Goal: Task Accomplishment & Management: Manage account settings

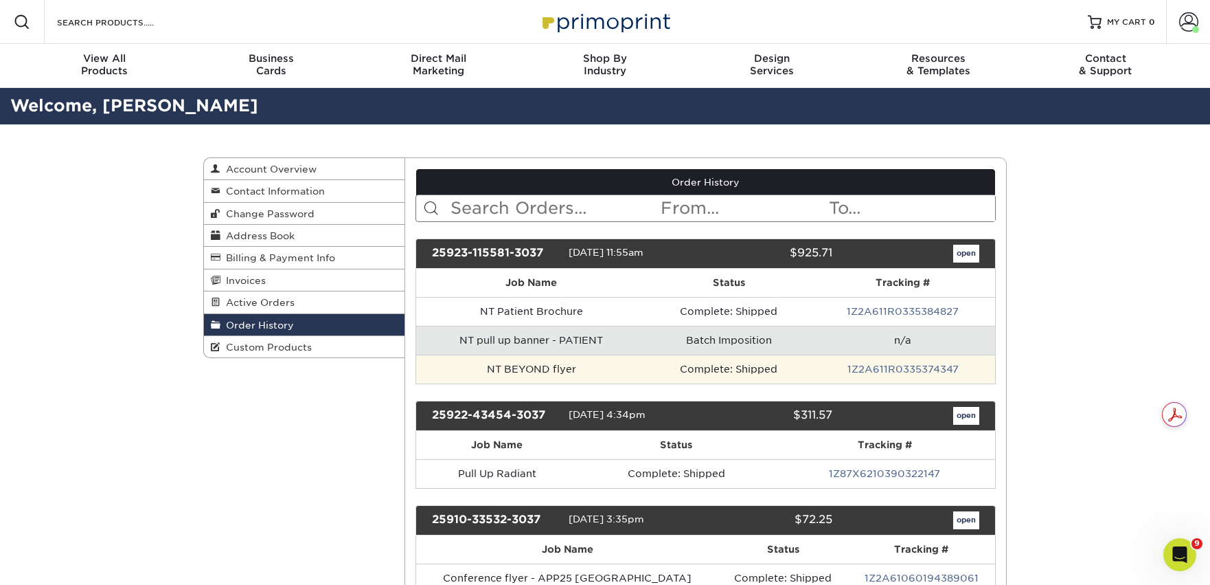
scroll to position [600, 0]
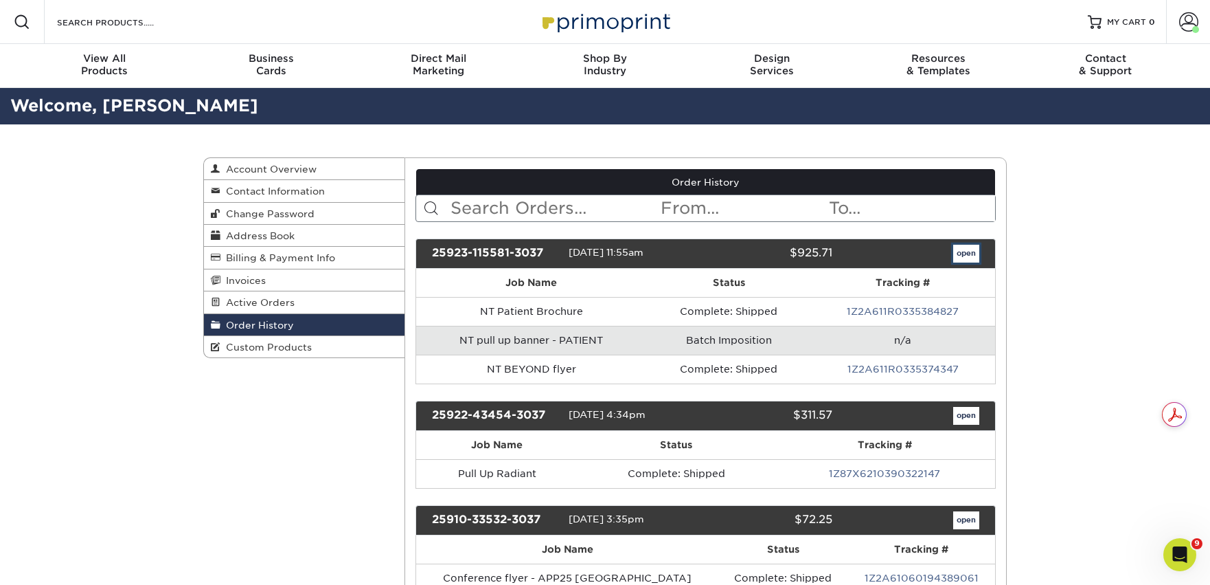
click at [967, 253] on link "open" at bounding box center [967, 254] width 26 height 18
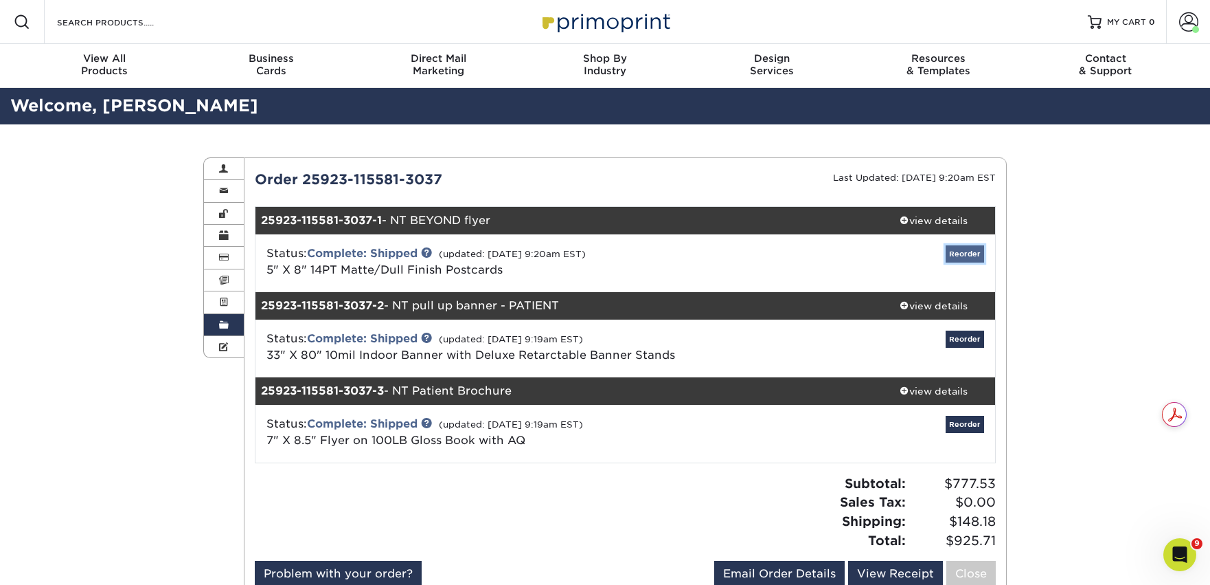
click at [962, 256] on link "Reorder" at bounding box center [965, 253] width 38 height 17
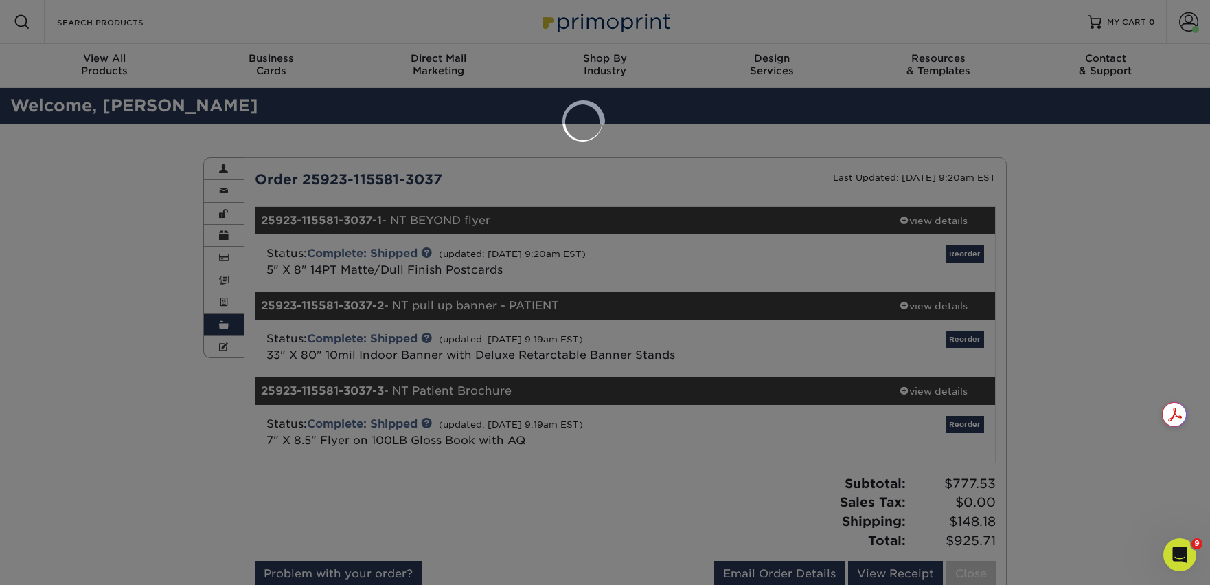
click at [1068, 236] on div at bounding box center [605, 292] width 1210 height 585
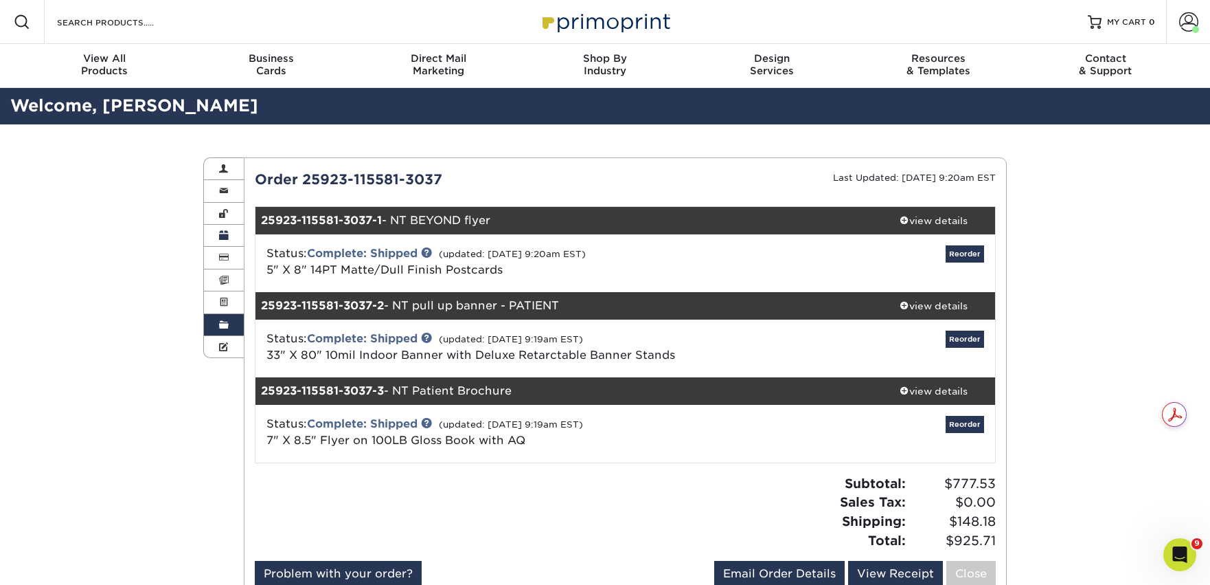
click at [231, 238] on link "Address Book" at bounding box center [224, 236] width 40 height 22
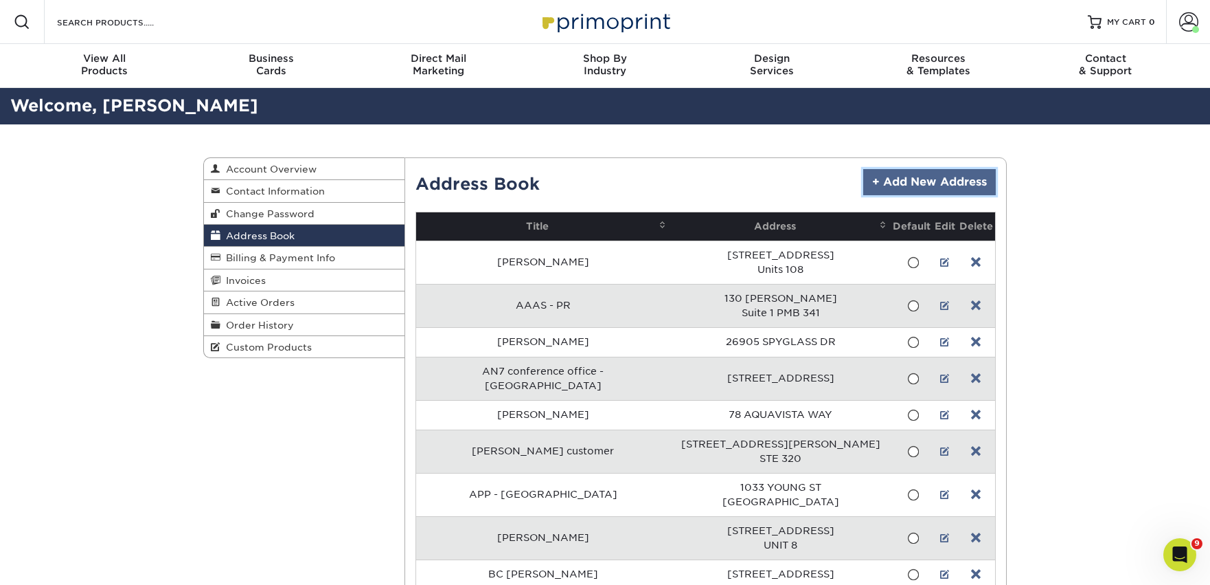
click at [905, 177] on link "+ Add New Address" at bounding box center [930, 182] width 133 height 26
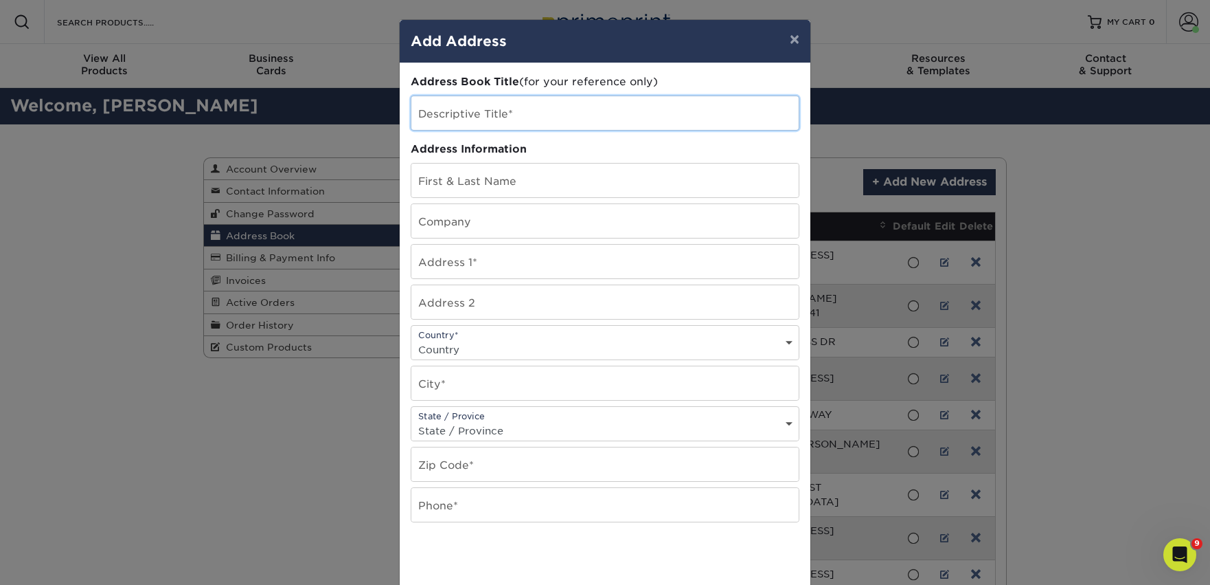
click at [512, 102] on input "text" at bounding box center [604, 113] width 387 height 34
type input "MIS25 inserts"
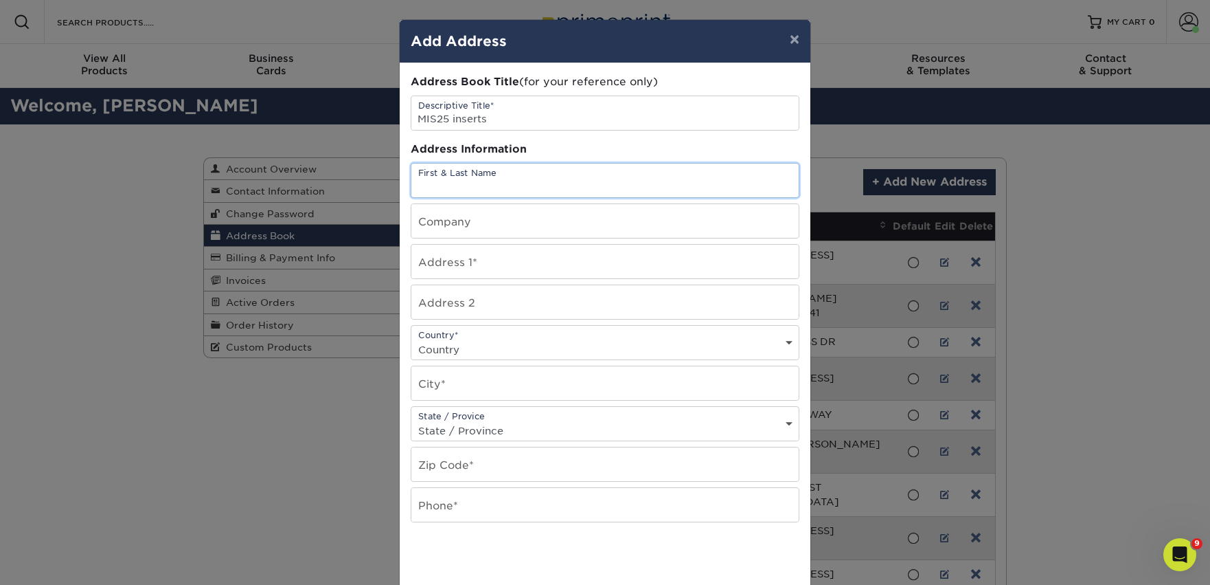
click at [431, 177] on input "text" at bounding box center [604, 180] width 387 height 34
paste input "[PERSON_NAME]"
click at [465, 185] on input "[PERSON_NAME]" at bounding box center [604, 180] width 387 height 34
type input "[PERSON_NAME]"
click at [448, 236] on input "text" at bounding box center [604, 221] width 387 height 34
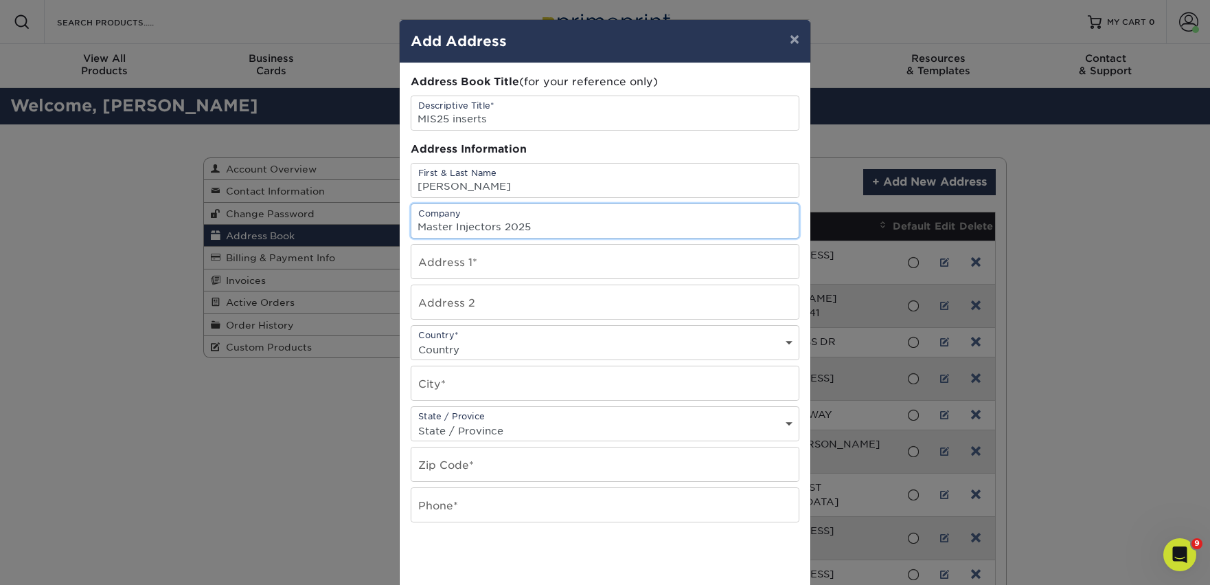
click at [500, 229] on input "Master Injectors 2025" at bounding box center [604, 221] width 387 height 34
click at [466, 216] on input "Master Injector Series 2025" at bounding box center [604, 221] width 387 height 34
click at [466, 225] on input "Master Injector Series 2025" at bounding box center [604, 221] width 387 height 34
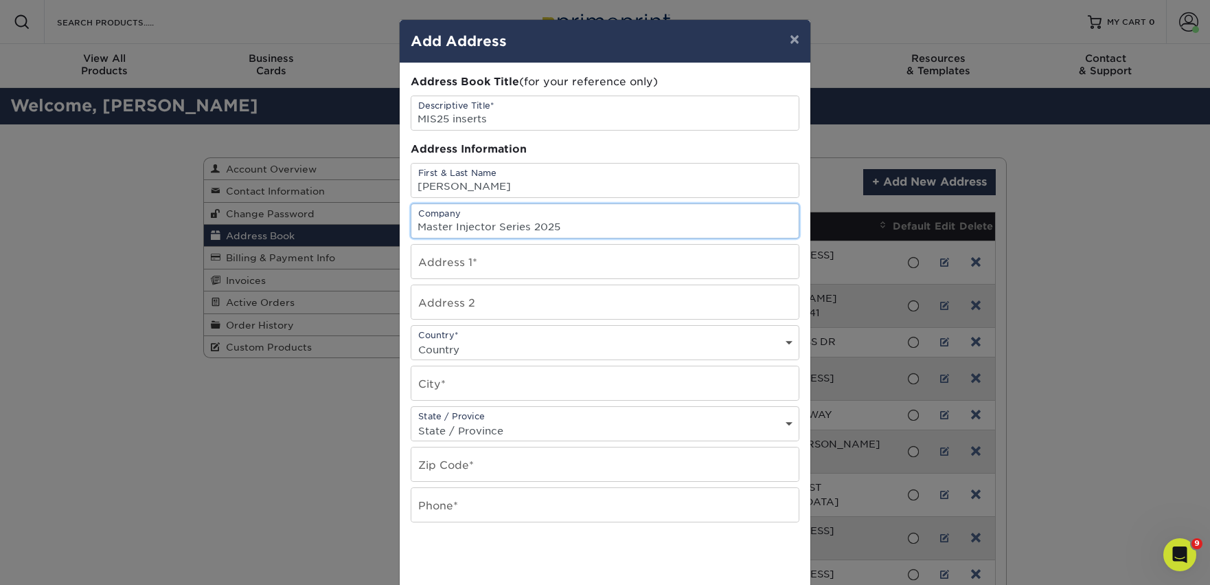
click at [466, 225] on input "Master Injector Series 2025" at bounding box center [604, 221] width 387 height 34
paste input "[PERSON_NAME]/Hardwood Foyer"
click at [473, 229] on input "Master Inhector/Hardwood Foyer" at bounding box center [604, 221] width 387 height 34
type input "Master Injector/Hardwood Foyer"
click at [450, 271] on input "text" at bounding box center [604, 262] width 387 height 34
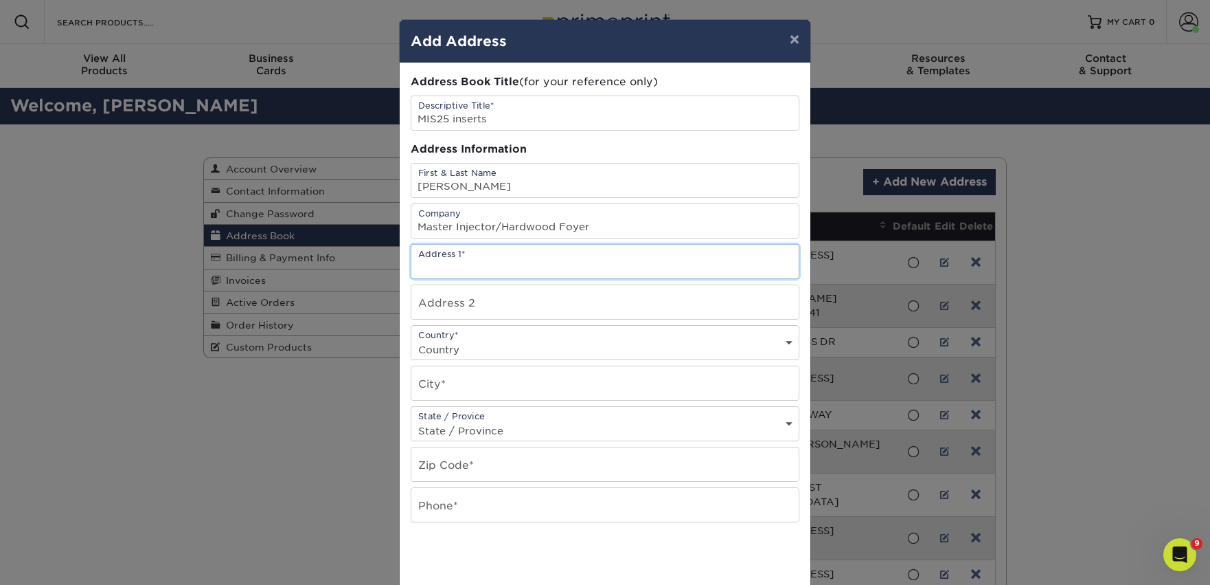
paste input "[PERSON_NAME] – [GEOGRAPHIC_DATA]"
drag, startPoint x: 605, startPoint y: 262, endPoint x: 483, endPoint y: 265, distance: 121.6
click at [483, 265] on input "[PERSON_NAME] – [GEOGRAPHIC_DATA]" at bounding box center [604, 262] width 387 height 34
drag, startPoint x: 490, startPoint y: 268, endPoint x: 412, endPoint y: 268, distance: 78.3
click at [412, 268] on input "[PERSON_NAME]" at bounding box center [604, 262] width 387 height 34
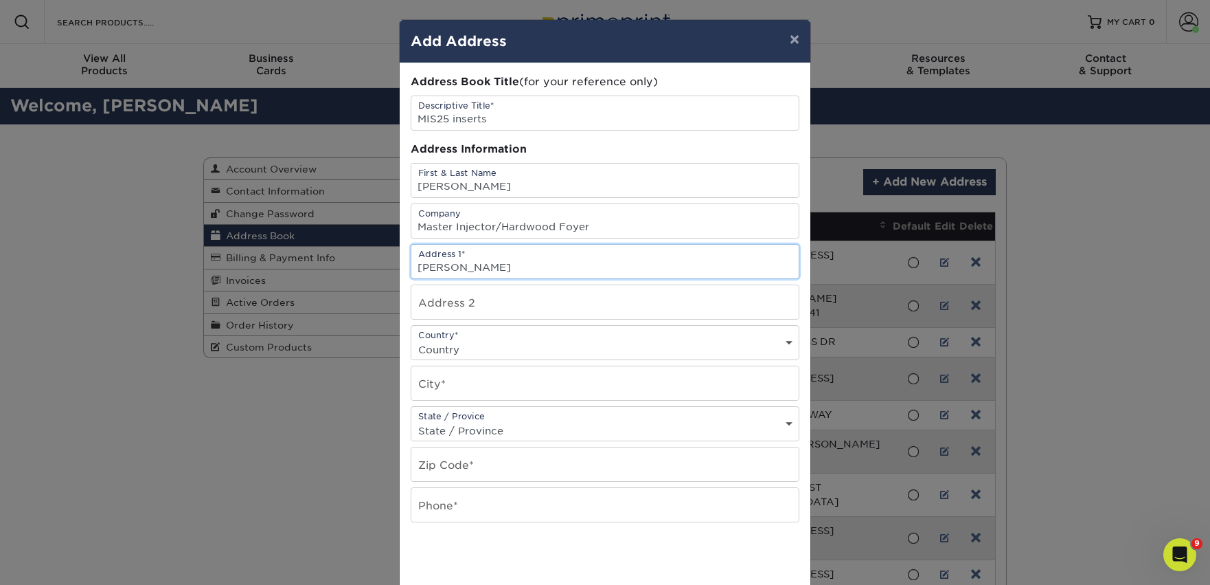
type input "[PERSON_NAME]"
click at [436, 312] on input "text" at bounding box center [604, 302] width 387 height 34
paste input "[PERSON_NAME] – [GEOGRAPHIC_DATA]"
type input "[PERSON_NAME] – [GEOGRAPHIC_DATA]"
click at [455, 260] on input "[PERSON_NAME]" at bounding box center [604, 262] width 387 height 34
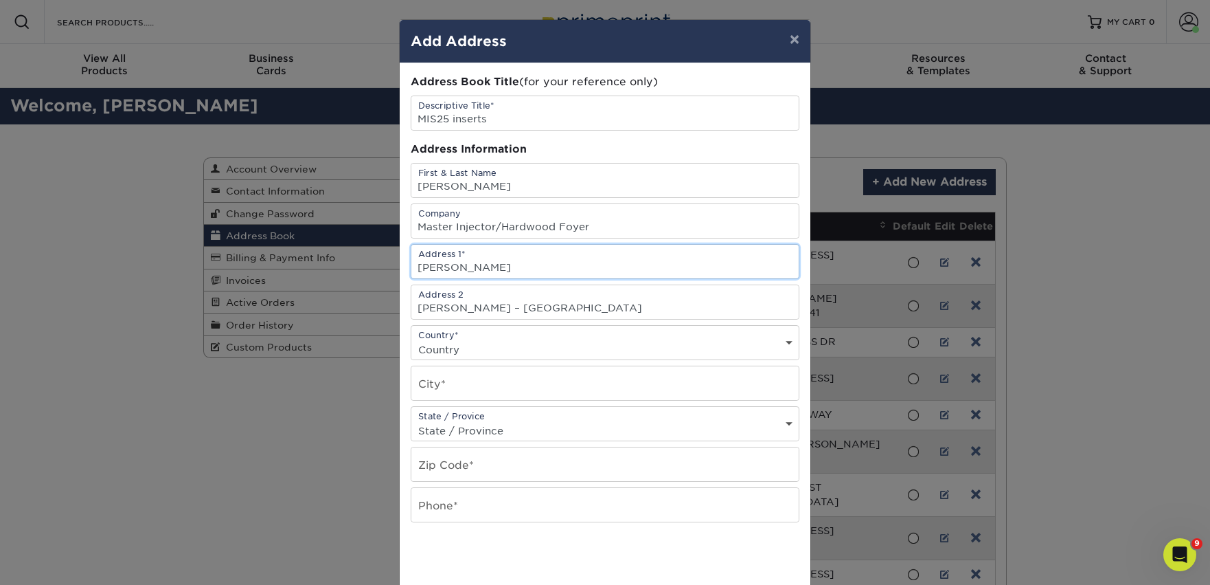
click at [528, 269] on input "[PERSON_NAME]" at bounding box center [604, 262] width 387 height 34
paste input "[STREET_ADDRESS][PERSON_NAME]"
drag, startPoint x: 545, startPoint y: 268, endPoint x: 506, endPoint y: 268, distance: 39.8
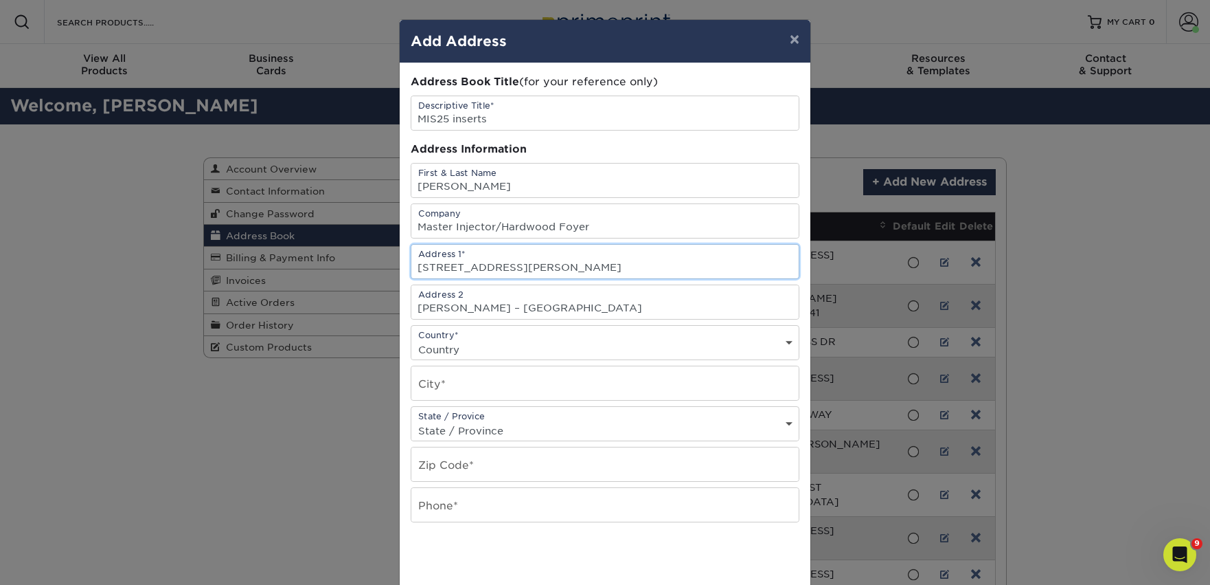
click at [506, 268] on input "[STREET_ADDRESS][PERSON_NAME]" at bounding box center [604, 262] width 387 height 34
type input "[STREET_ADDRESS][PERSON_NAME]"
click at [494, 351] on select "Country [GEOGRAPHIC_DATA] [GEOGRAPHIC_DATA] ----------------------------- [GEOG…" at bounding box center [604, 349] width 387 height 20
select select "US"
click at [411, 339] on select "Country [GEOGRAPHIC_DATA] [GEOGRAPHIC_DATA] ----------------------------- [GEOG…" at bounding box center [604, 349] width 387 height 20
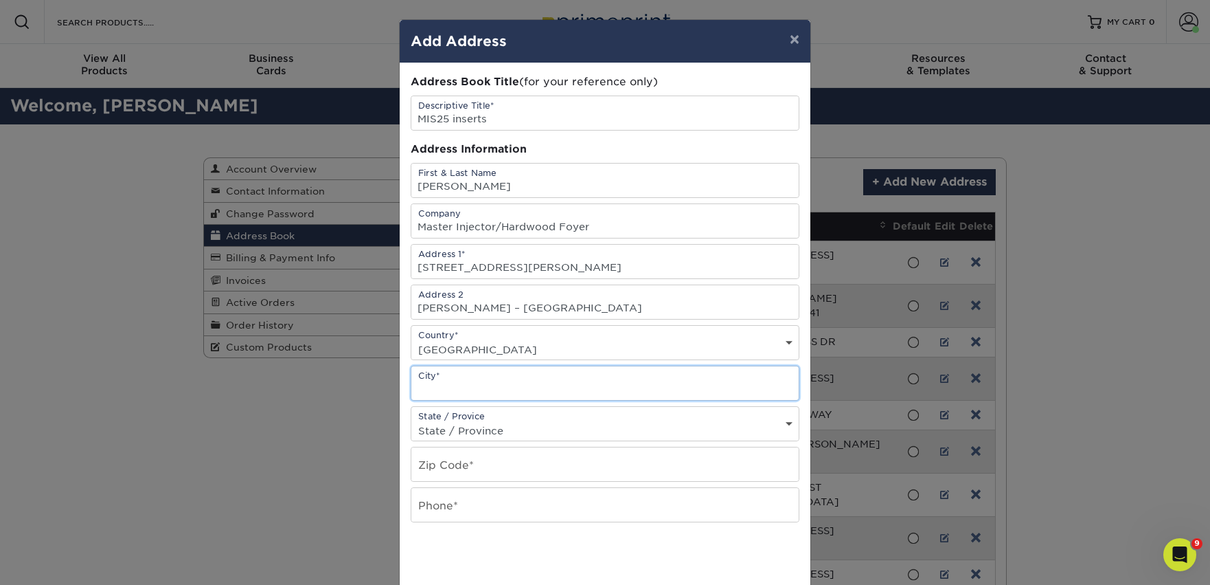
click at [471, 382] on input "text" at bounding box center [604, 383] width 387 height 34
type input "[GEOGRAPHIC_DATA]"
click at [495, 425] on select "State / Province [US_STATE] [US_STATE] [US_STATE] [US_STATE] [US_STATE] [US_STA…" at bounding box center [604, 430] width 387 height 20
select select "[GEOGRAPHIC_DATA]"
click at [411, 420] on select "State / Province [US_STATE] [US_STATE] [US_STATE] [US_STATE] [US_STATE] [US_STA…" at bounding box center [604, 430] width 387 height 20
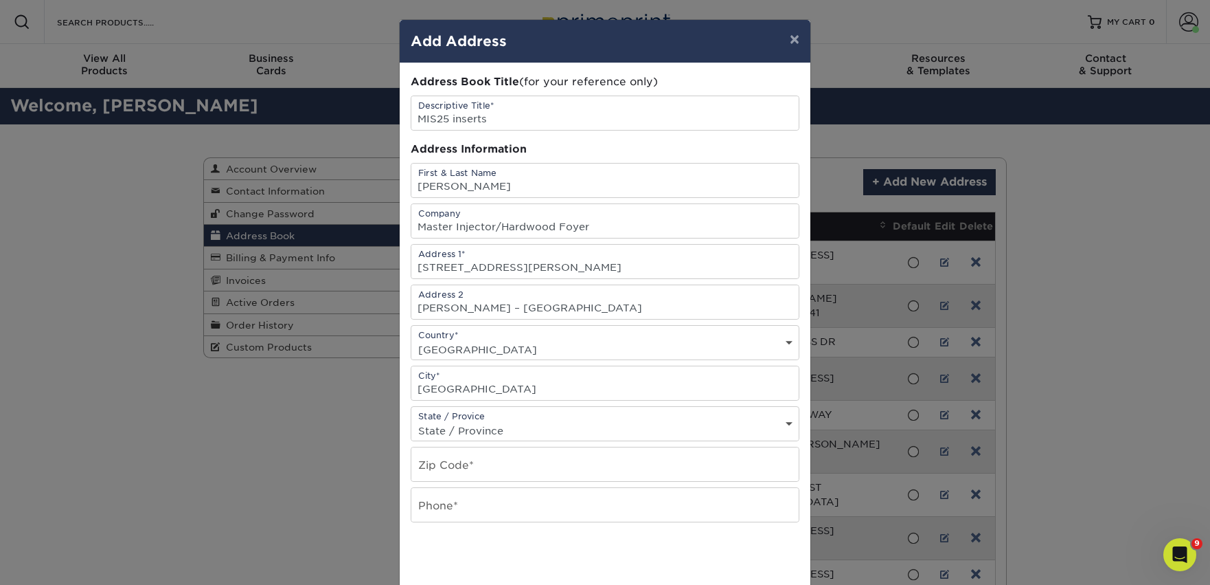
click at [437, 483] on div "Address Book Title (for your reference only) Descriptive Title* MIS25 inserts A…" at bounding box center [605, 370] width 389 height 593
click at [436, 473] on input "text" at bounding box center [604, 464] width 387 height 34
paste input "75201"
type input "75201"
click at [447, 497] on input "text" at bounding box center [604, 505] width 387 height 34
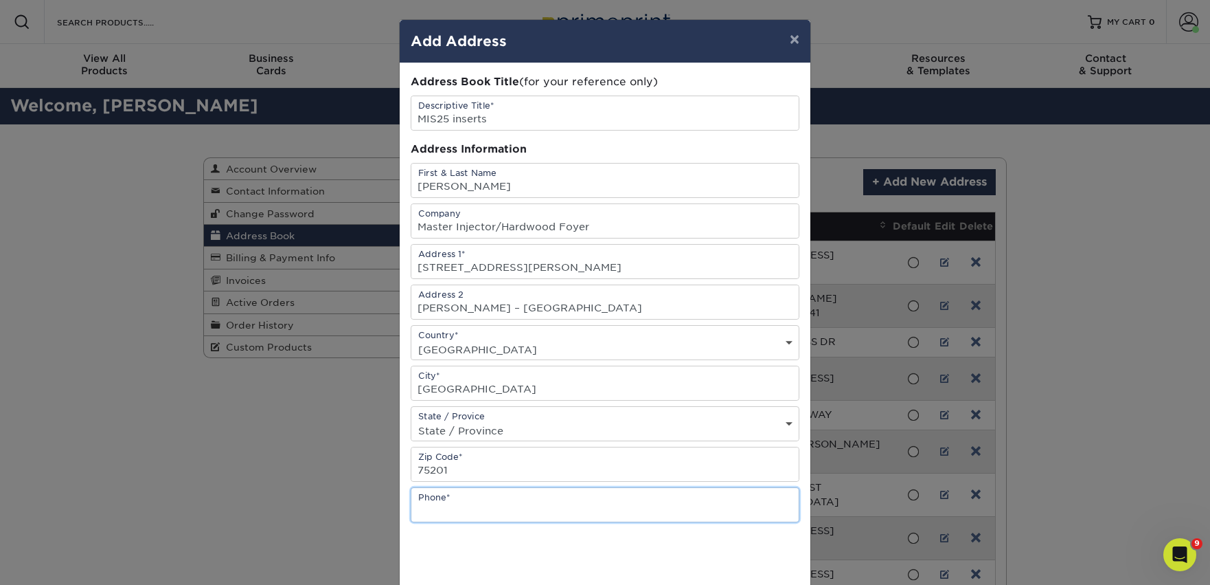
type input "7867167019"
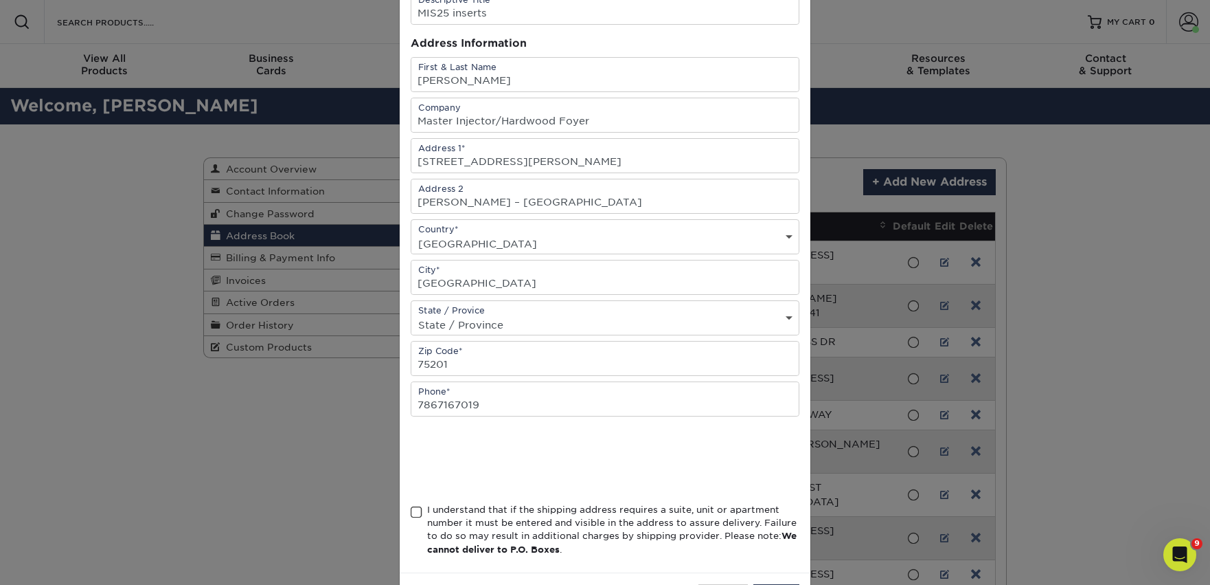
scroll to position [109, 0]
click at [421, 510] on span at bounding box center [417, 508] width 12 height 13
click at [0, 0] on input "I understand that if the shipping address requires a suite, unit or apartment n…" at bounding box center [0, 0] width 0 height 0
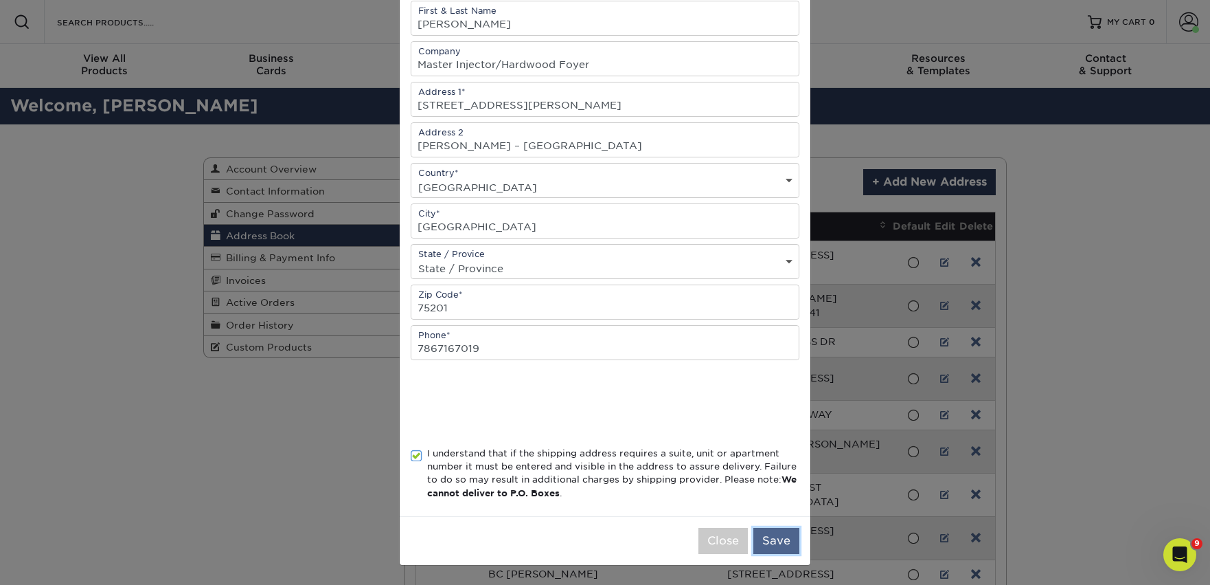
click at [776, 539] on button "Save" at bounding box center [777, 541] width 46 height 26
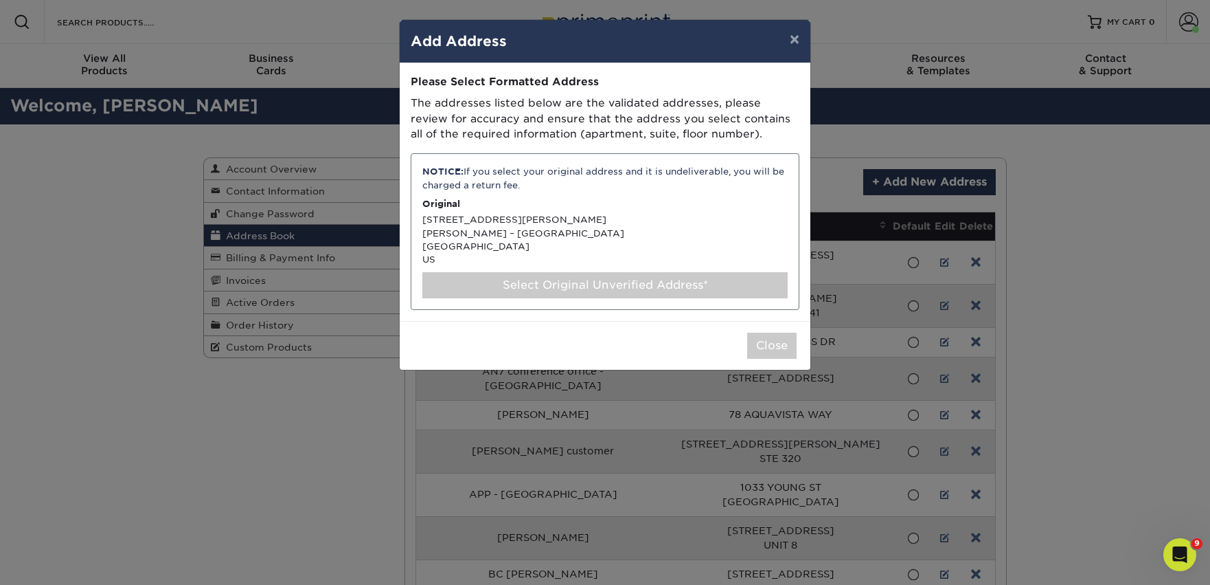
click at [653, 291] on div "Select Original Unverified Address*" at bounding box center [604, 285] width 365 height 26
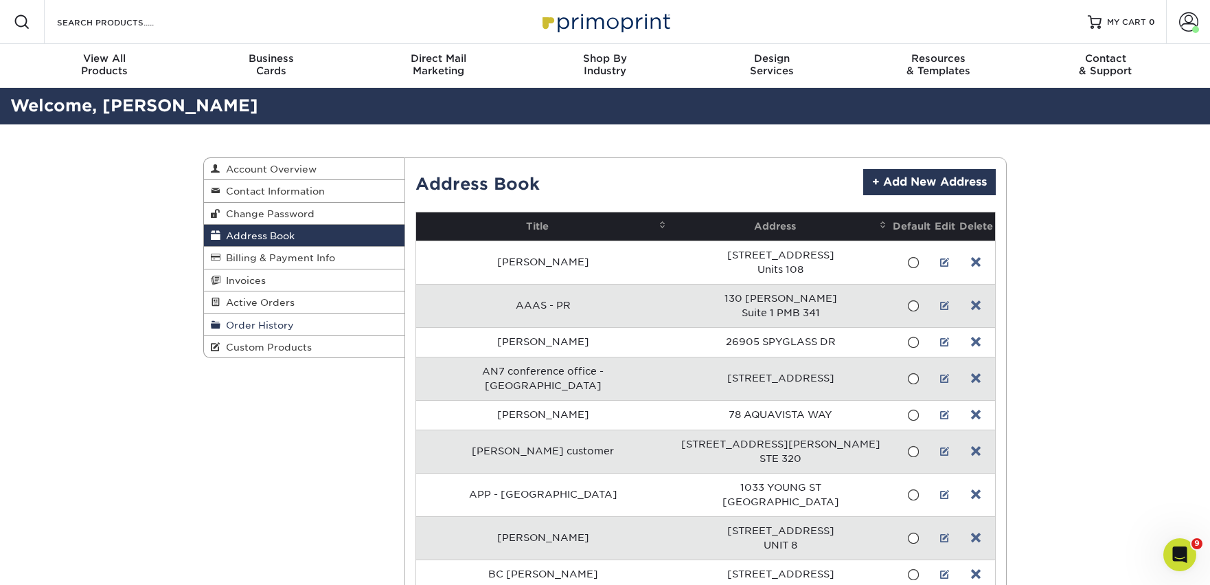
click at [276, 322] on span "Order History" at bounding box center [258, 324] width 74 height 11
click at [280, 323] on span "Order History" at bounding box center [258, 324] width 74 height 11
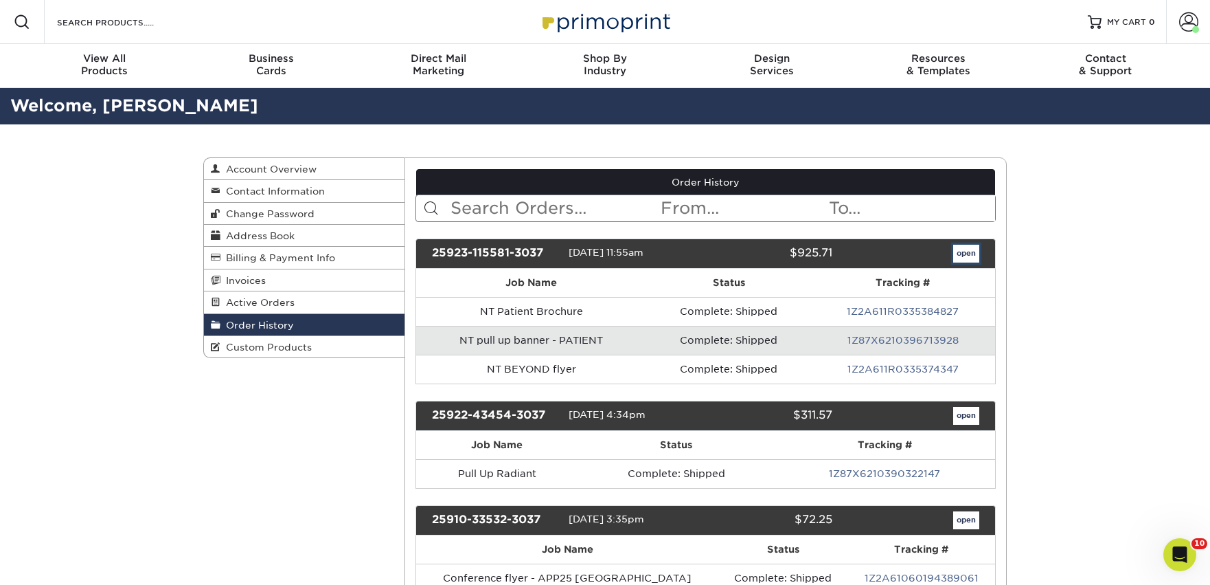
click at [963, 255] on link "open" at bounding box center [967, 254] width 26 height 18
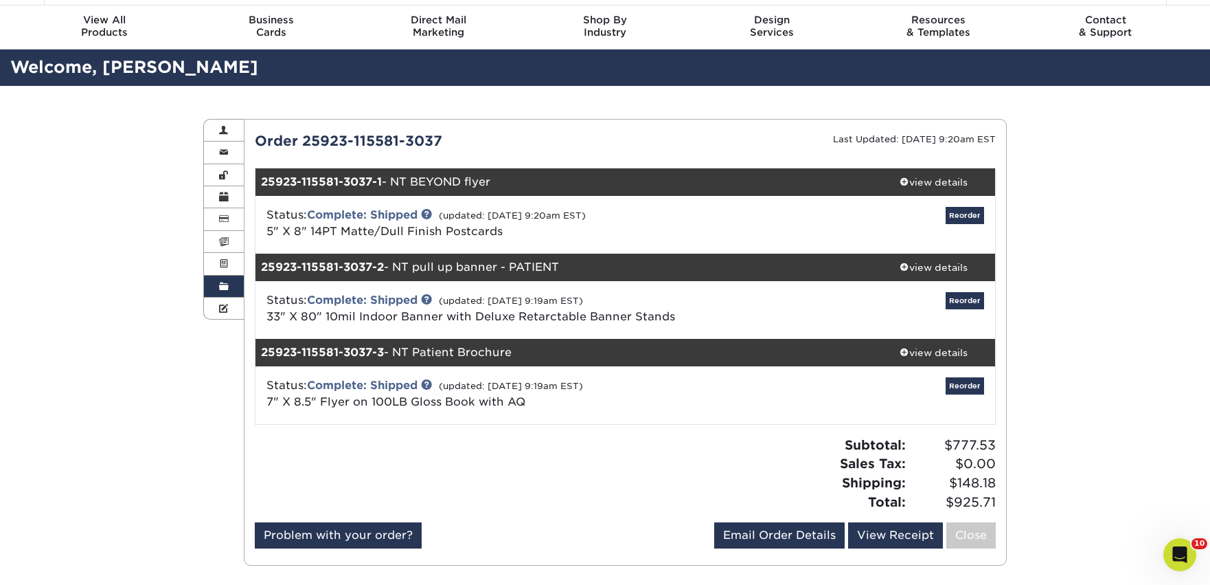
scroll to position [40, 0]
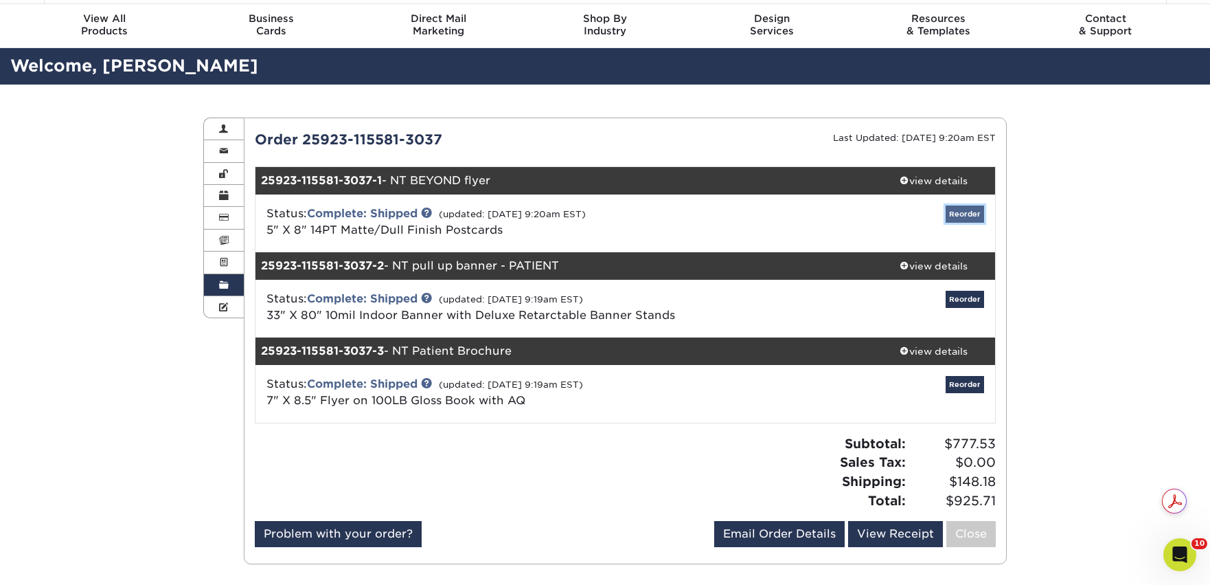
click at [969, 216] on link "Reorder" at bounding box center [965, 213] width 38 height 17
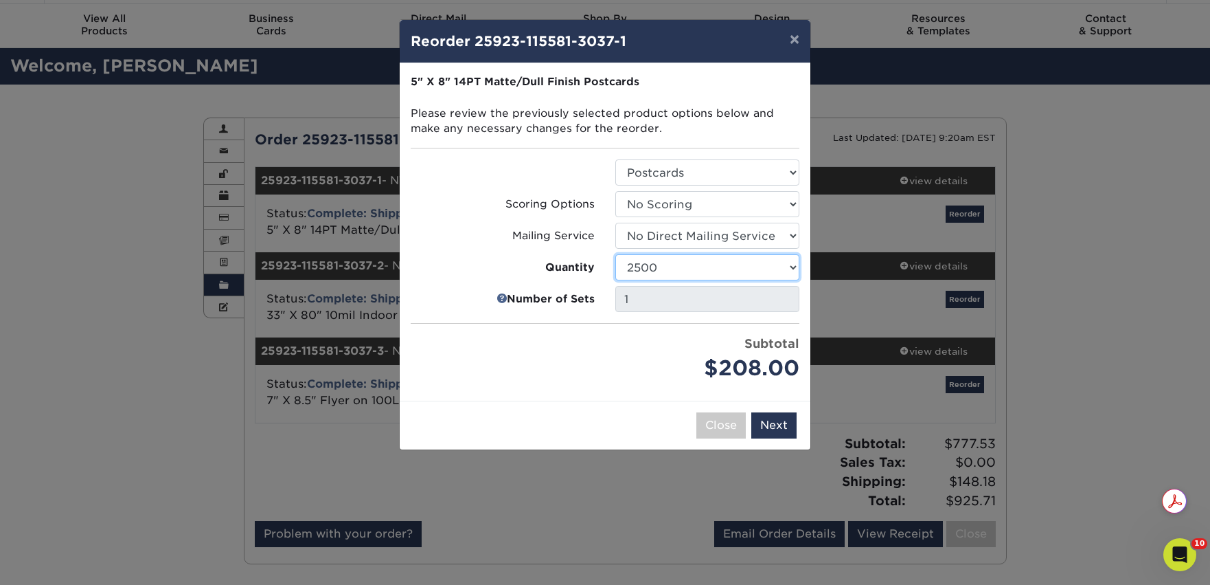
click at [677, 266] on select "100 250 500 1000 2500 5000 10000 15000 20000 25000 30000 35000 40000 45000 5000…" at bounding box center [708, 267] width 184 height 26
click at [672, 263] on select "100 250 500 1000 2500 5000 10000 15000 20000 25000 30000 35000 40000 45000 5000…" at bounding box center [708, 267] width 184 height 26
select select "6237a36b-b046-4ef6-8fed-6cb9c22a5ece"
click at [616, 254] on select "100 250 500 1000 2500 5000 10000 15000 20000 25000 30000 35000 40000 45000 5000…" at bounding box center [708, 267] width 184 height 26
click at [780, 424] on button "Next" at bounding box center [774, 425] width 45 height 26
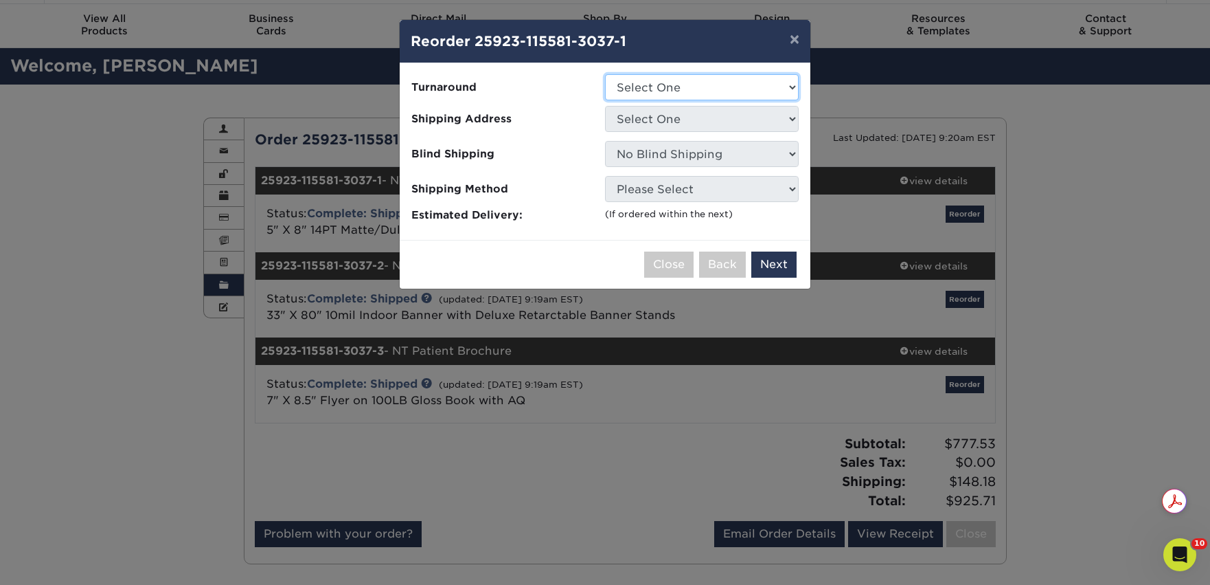
click at [706, 87] on select "Select One 2-4 Business Days 2 Day Next Business Day" at bounding box center [702, 87] width 194 height 26
select select "328dd37e-8fe7-4227-833a-46dd6766e98e"
click at [605, 74] on select "Select One 2-4 Business Days 2 Day Next Business Day" at bounding box center [702, 87] width 194 height 26
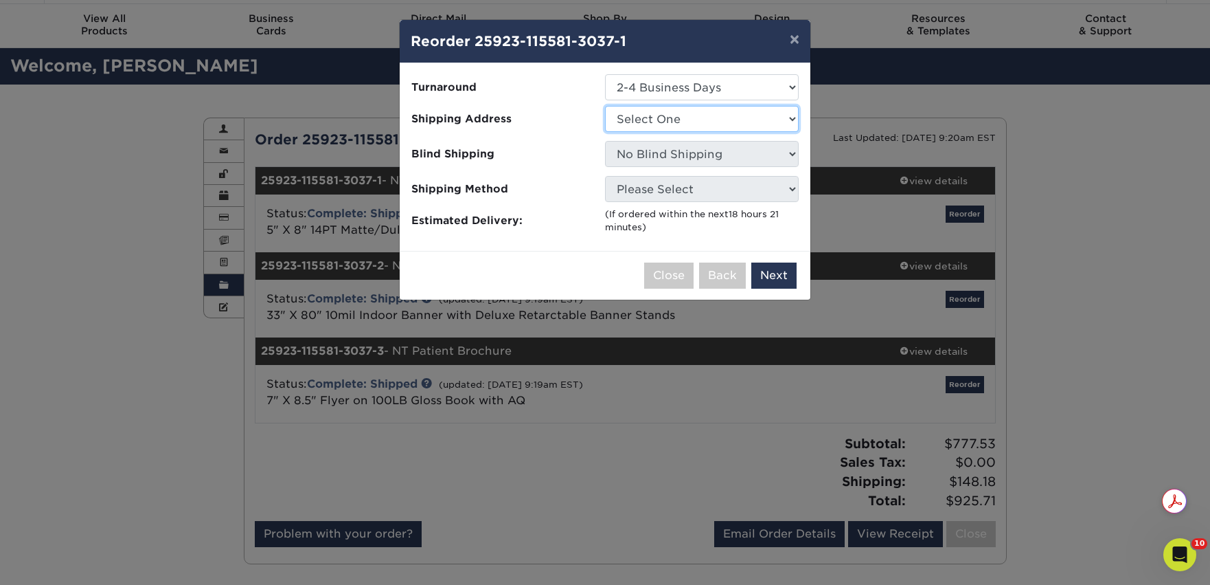
click at [673, 117] on select "Select One AAAS - PR Alison Mims AN7 conference office - TX Anne McLean Anu Ver…" at bounding box center [702, 119] width 194 height 26
select select "286712"
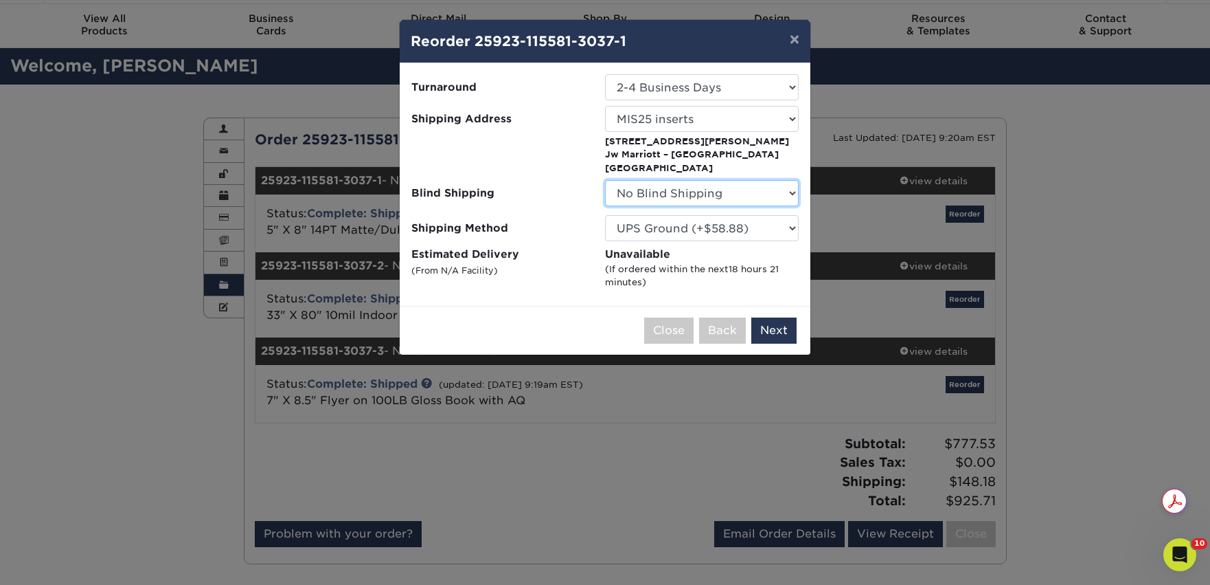
click at [677, 192] on select "No Blind Shipping AAAS - PR Alison Mims AN7 conference office - TX Anne McLean …" at bounding box center [702, 193] width 194 height 26
click at [780, 228] on select "Please Select UPS 3 Day Select (+$12.87) UPS 2nd Day Air (+$13.32) UPS Next Day…" at bounding box center [702, 228] width 194 height 26
click at [680, 332] on button "Close" at bounding box center [668, 330] width 49 height 26
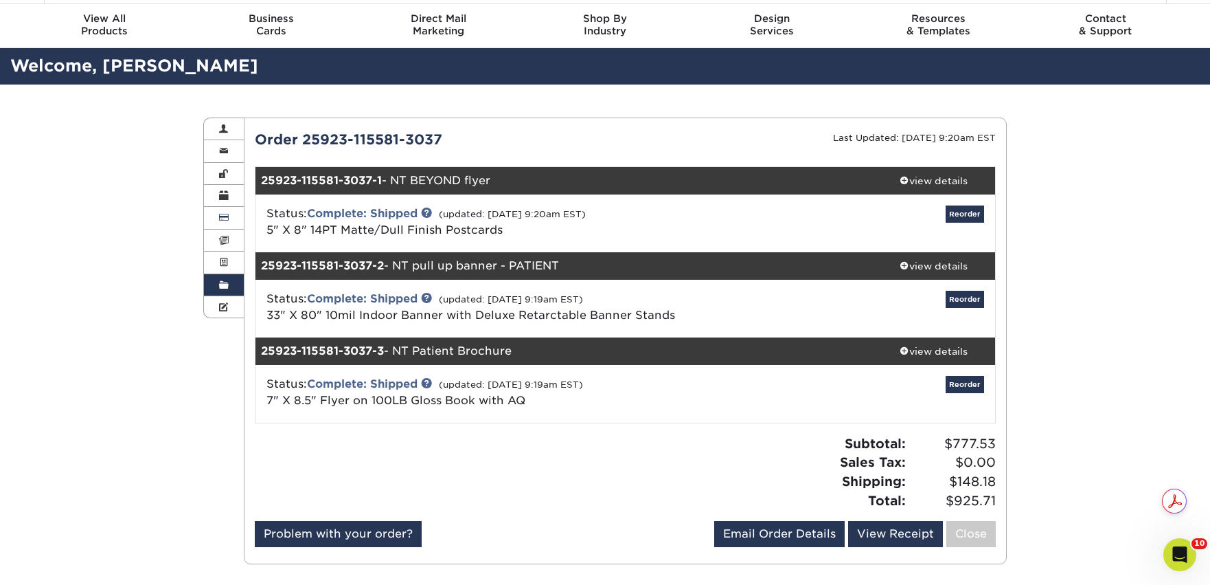
click at [232, 218] on link "Billing & Payment Info" at bounding box center [224, 218] width 40 height 22
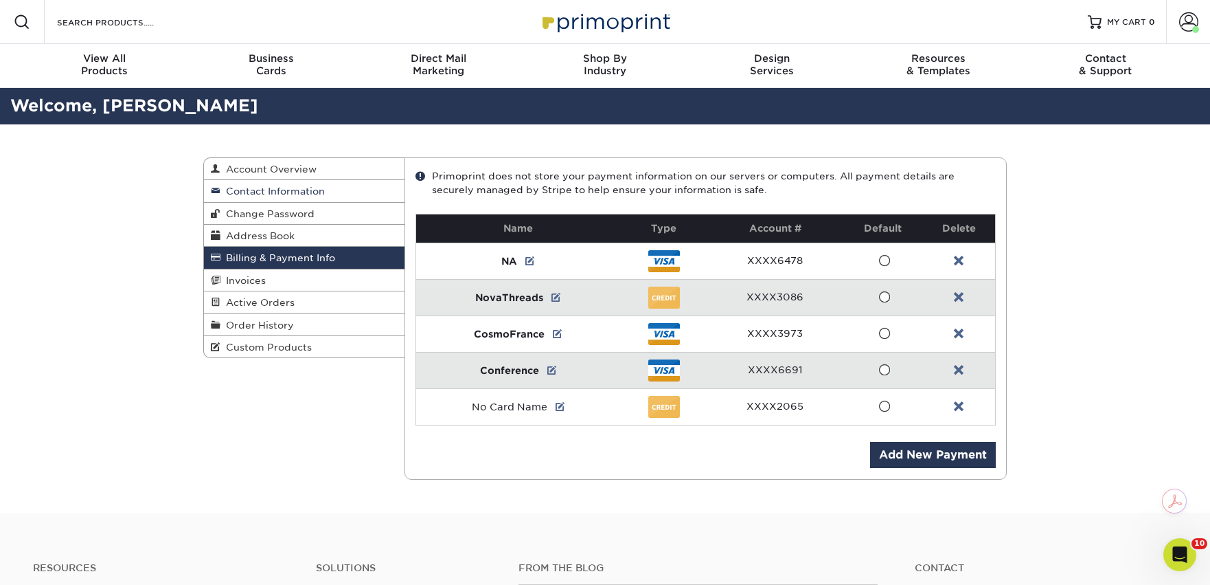
click at [228, 195] on span "Contact Information" at bounding box center [273, 190] width 104 height 11
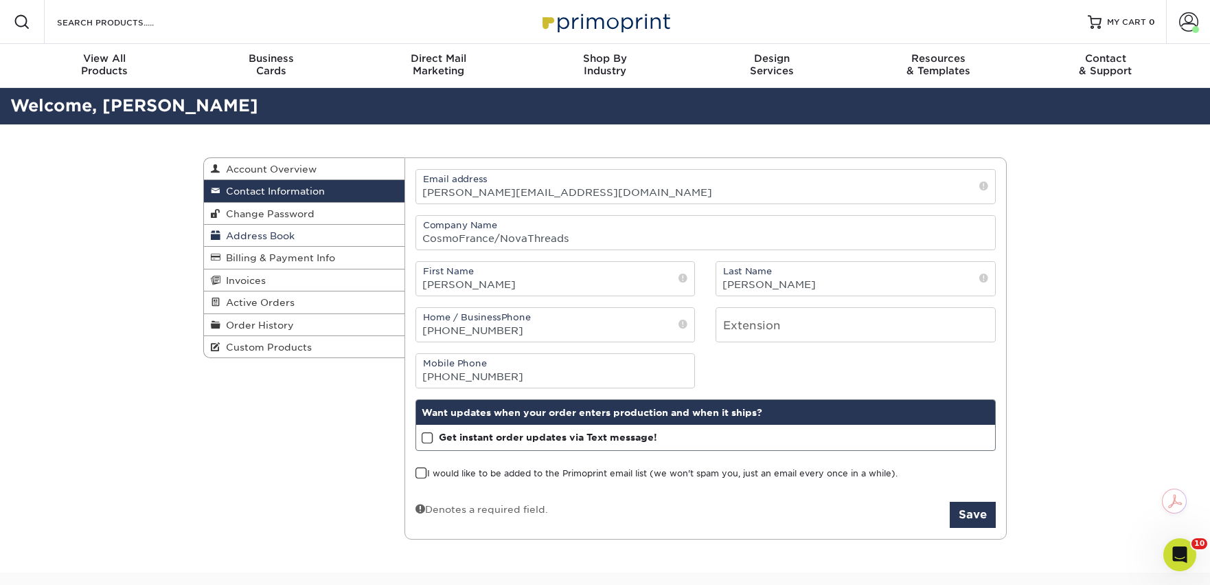
click at [242, 229] on link "Address Book" at bounding box center [304, 236] width 201 height 22
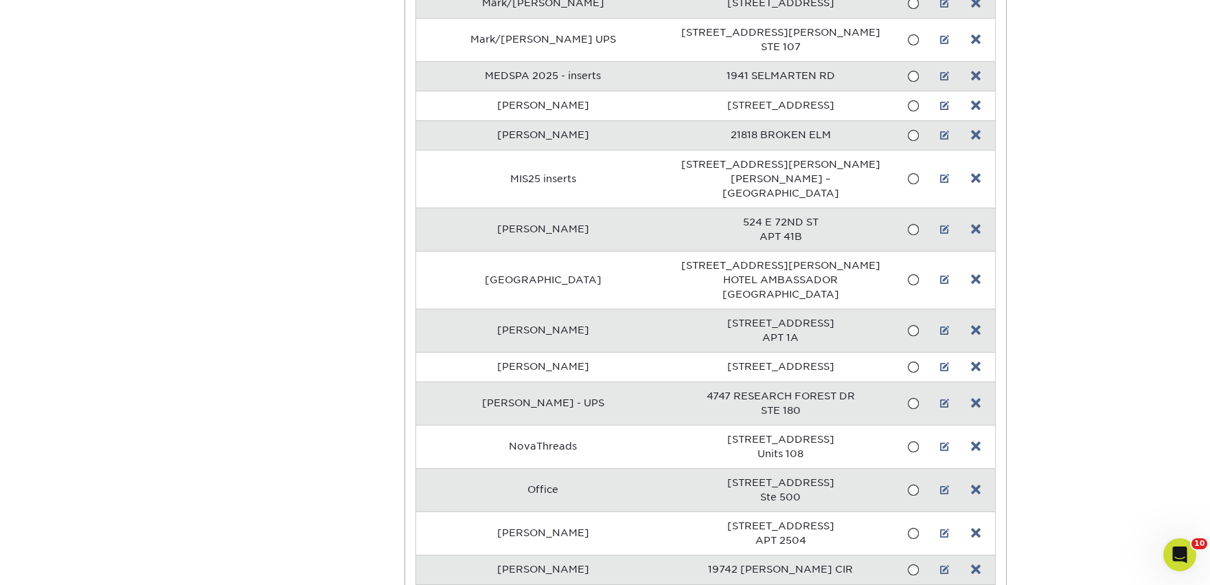
scroll to position [1170, 0]
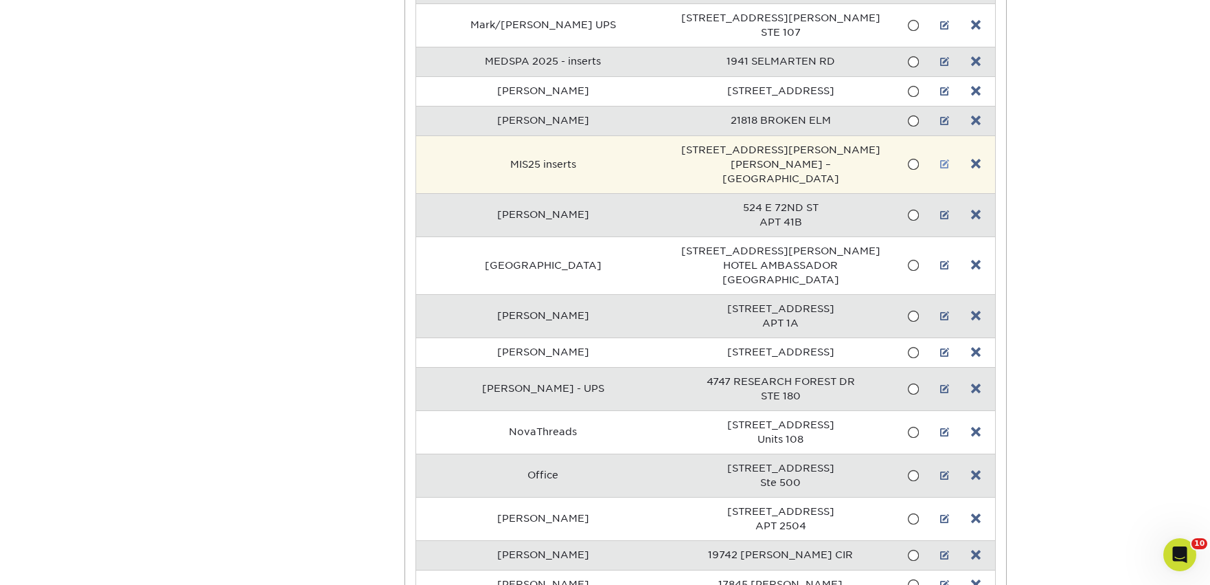
click at [940, 159] on link at bounding box center [945, 164] width 10 height 11
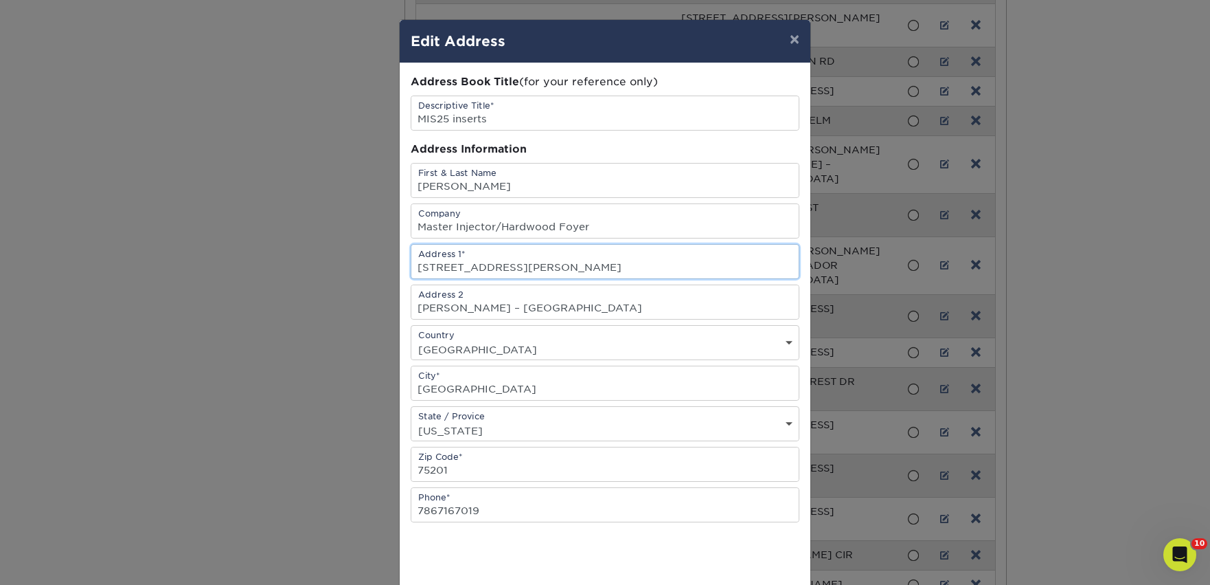
click at [512, 264] on input "[STREET_ADDRESS][PERSON_NAME]" at bounding box center [604, 262] width 387 height 34
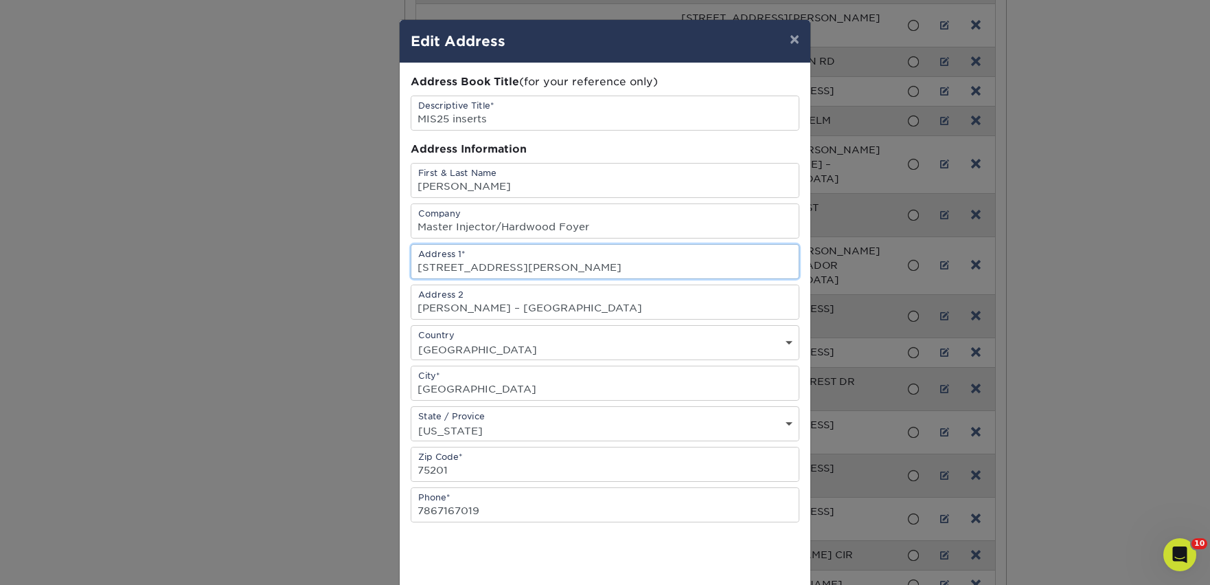
click at [512, 264] on input "[STREET_ADDRESS][PERSON_NAME]" at bounding box center [604, 262] width 387 height 34
click at [453, 268] on input "[STREET_ADDRESS][PERSON_NAME]" at bounding box center [604, 262] width 387 height 34
click at [606, 260] on input "800 North Harwood St" at bounding box center [604, 262] width 387 height 34
click at [559, 262] on input "800 North Harwood St" at bounding box center [604, 262] width 387 height 34
type input "800 North Harwood Street"
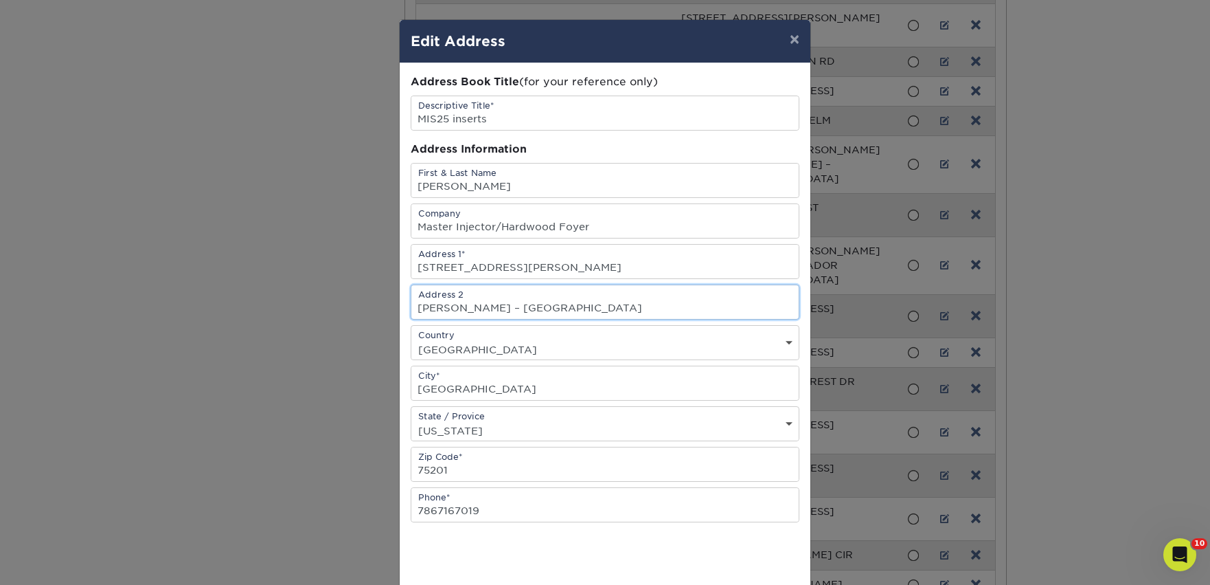
click at [569, 317] on input "[PERSON_NAME] – [GEOGRAPHIC_DATA]" at bounding box center [604, 302] width 387 height 34
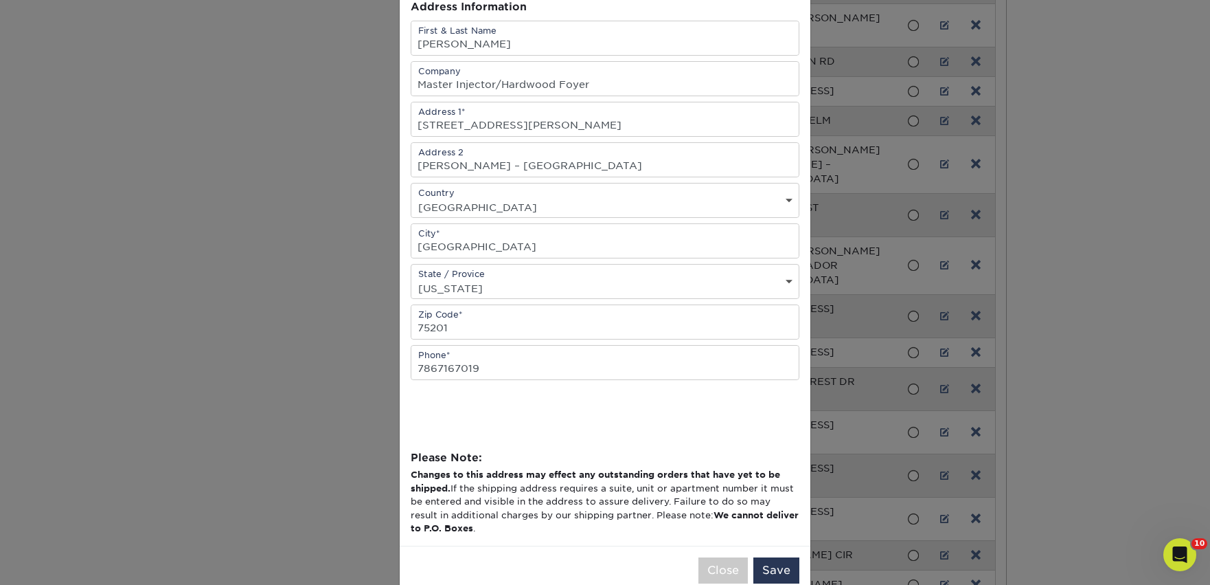
scroll to position [172, 0]
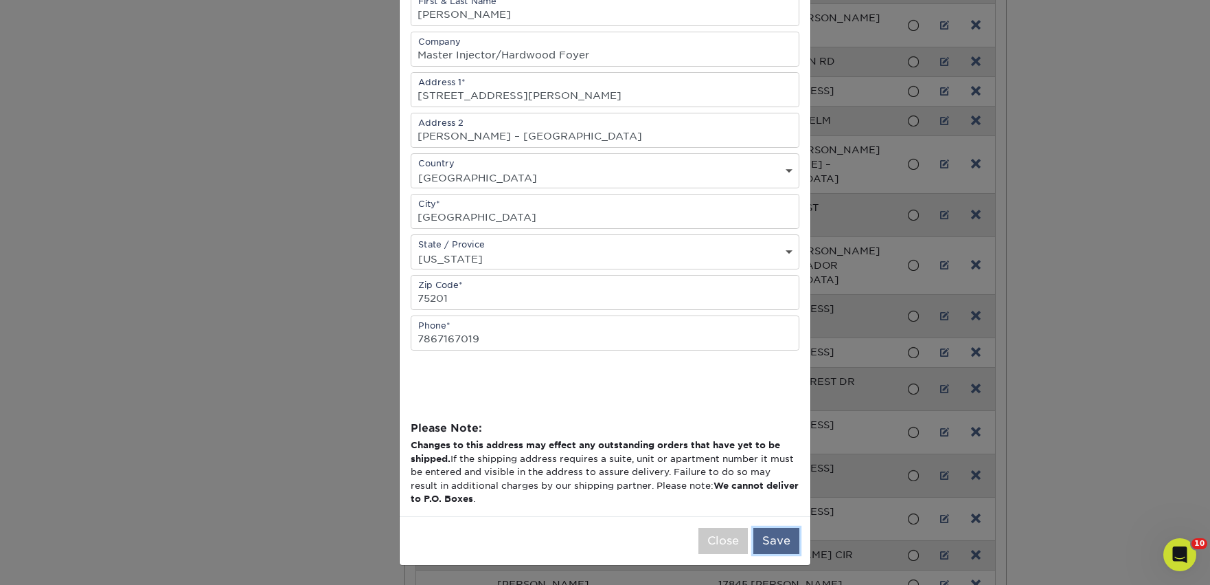
click at [771, 549] on button "Save" at bounding box center [777, 541] width 46 height 26
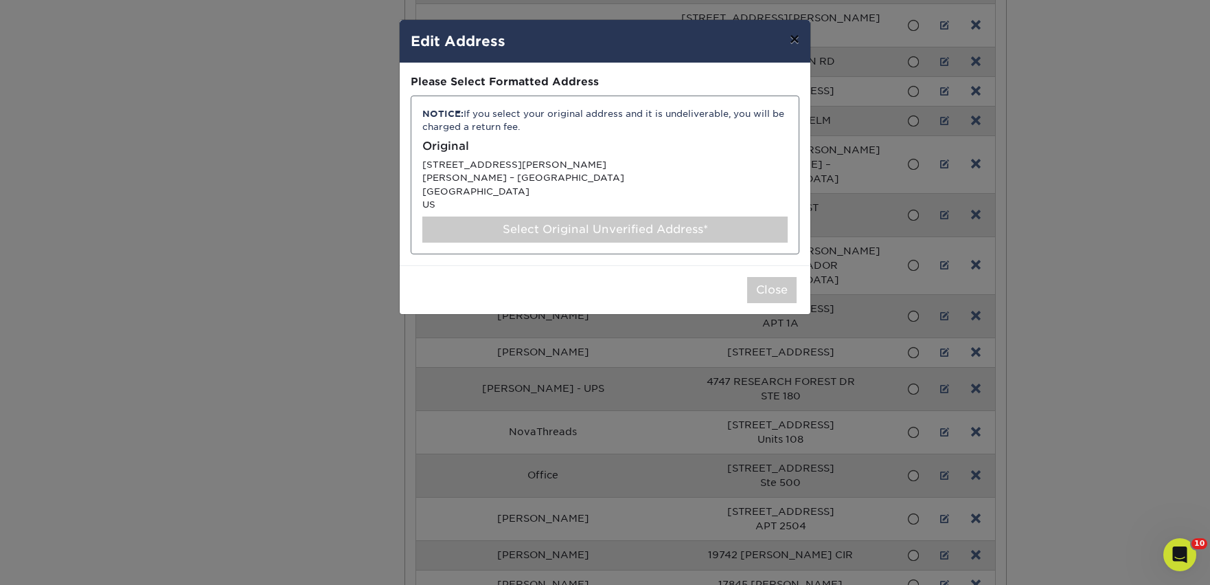
click at [796, 38] on button "×" at bounding box center [795, 39] width 32 height 38
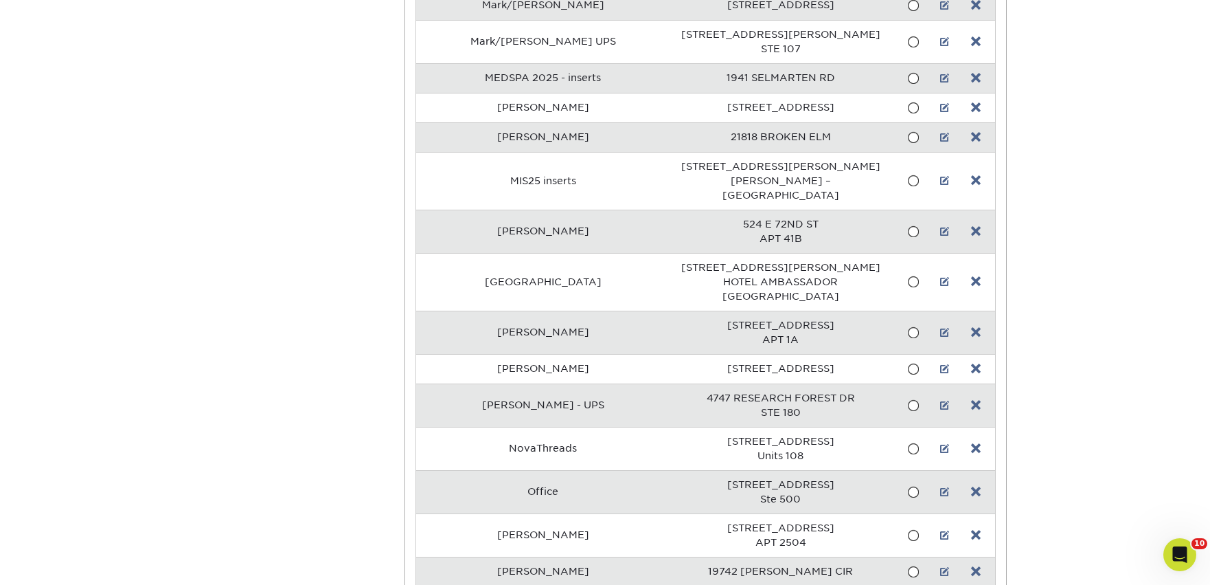
scroll to position [1149, 0]
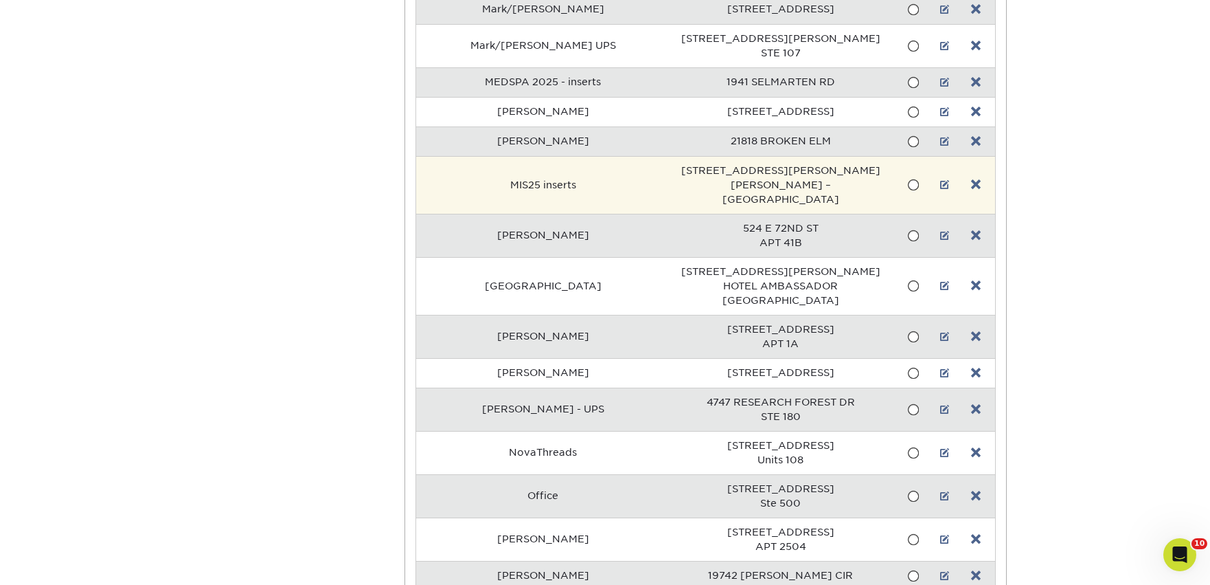
click at [535, 164] on td "MIS25 inserts" at bounding box center [543, 185] width 255 height 58
click at [941, 179] on link at bounding box center [945, 184] width 10 height 11
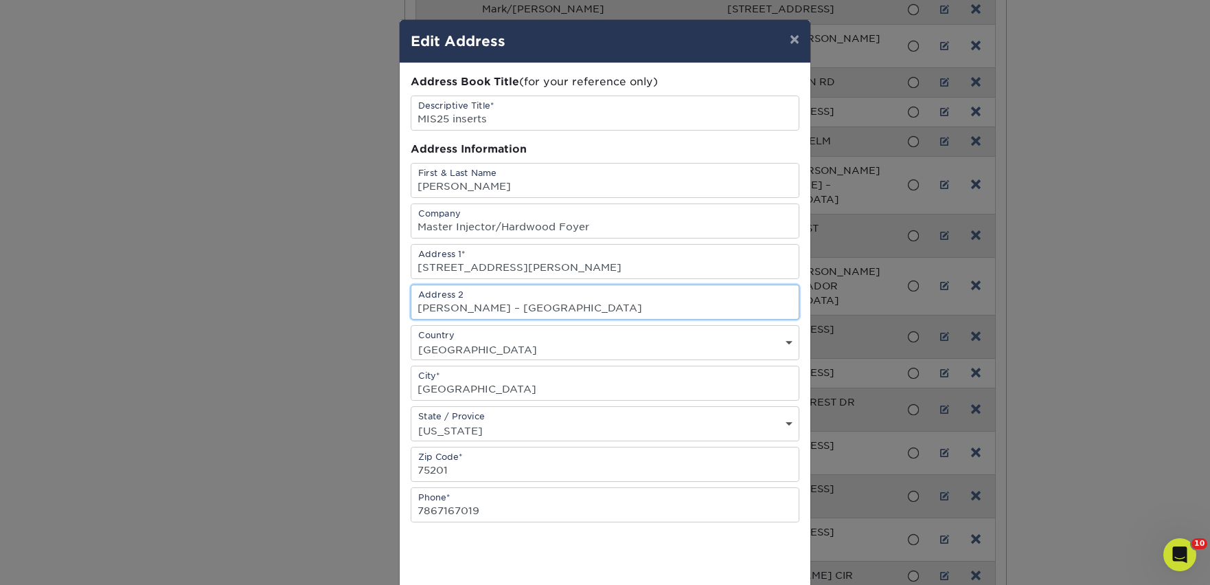
click at [506, 307] on input "[PERSON_NAME] – [GEOGRAPHIC_DATA]" at bounding box center [604, 302] width 387 height 34
click at [546, 256] on input "[STREET_ADDRESS][PERSON_NAME]" at bounding box center [604, 262] width 387 height 34
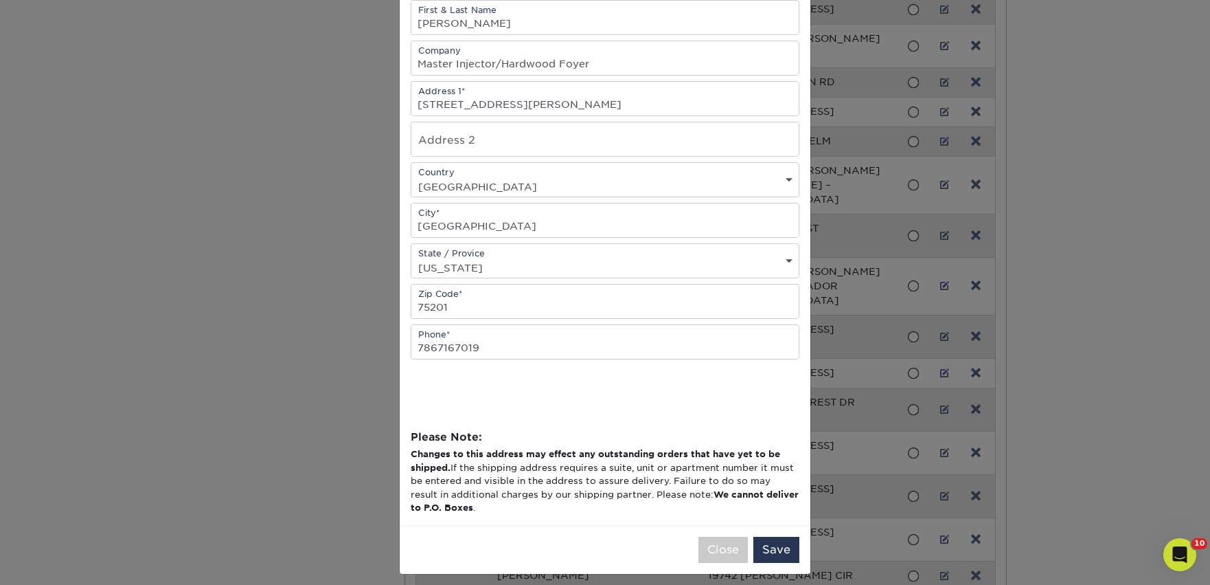
scroll to position [172, 0]
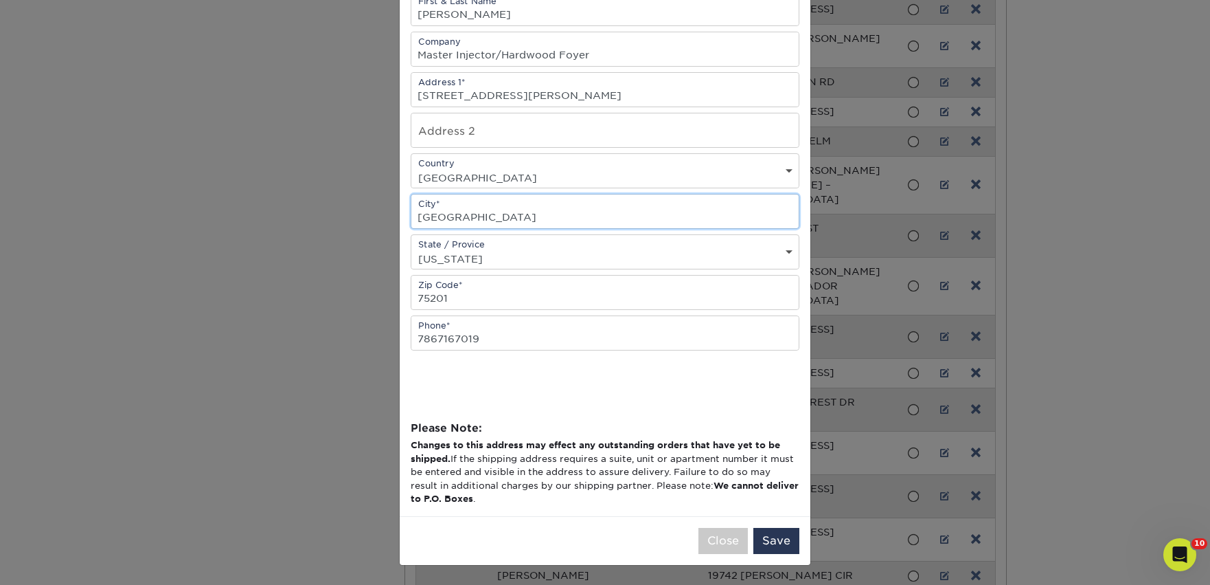
click at [493, 200] on input "[GEOGRAPHIC_DATA]" at bounding box center [604, 211] width 387 height 34
click at [784, 536] on button "Save" at bounding box center [777, 541] width 46 height 26
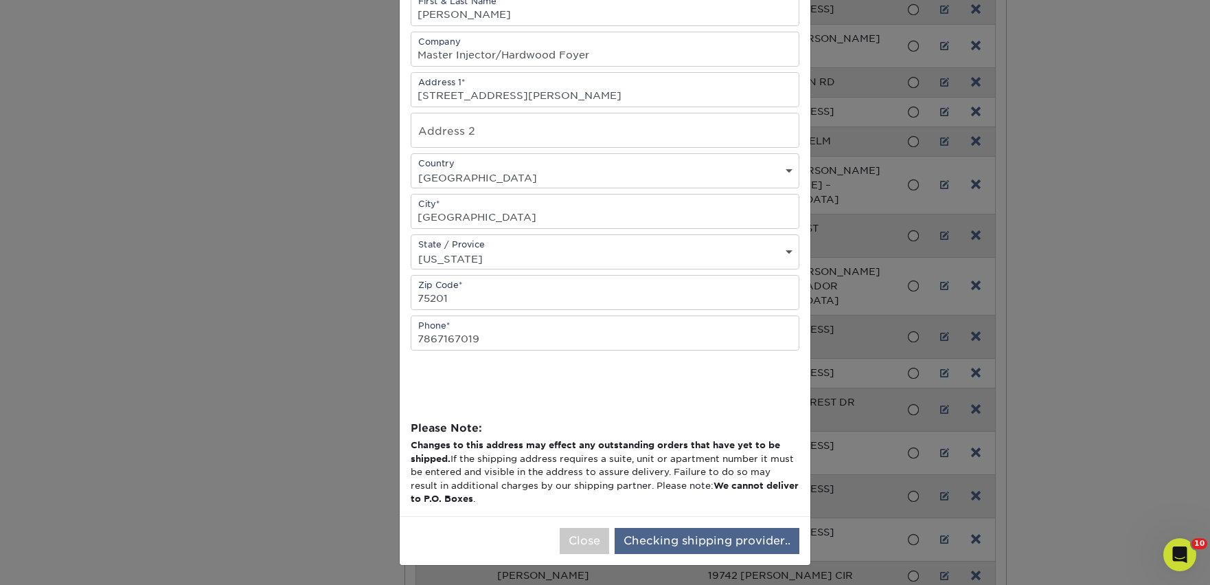
scroll to position [0, 0]
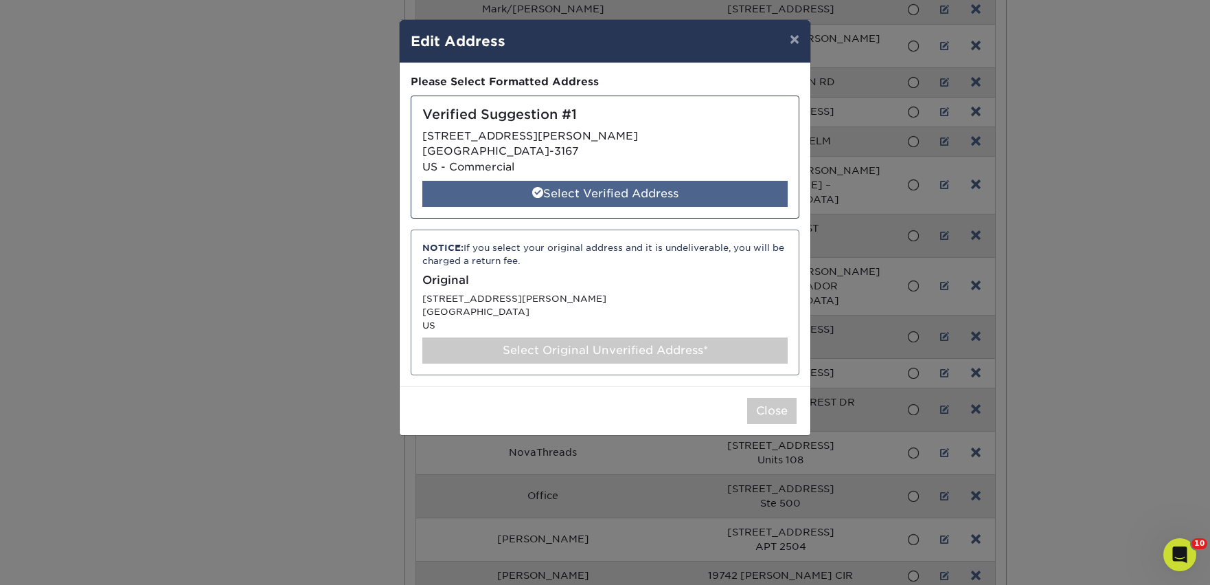
click at [662, 196] on div "Select Verified Address" at bounding box center [604, 194] width 365 height 26
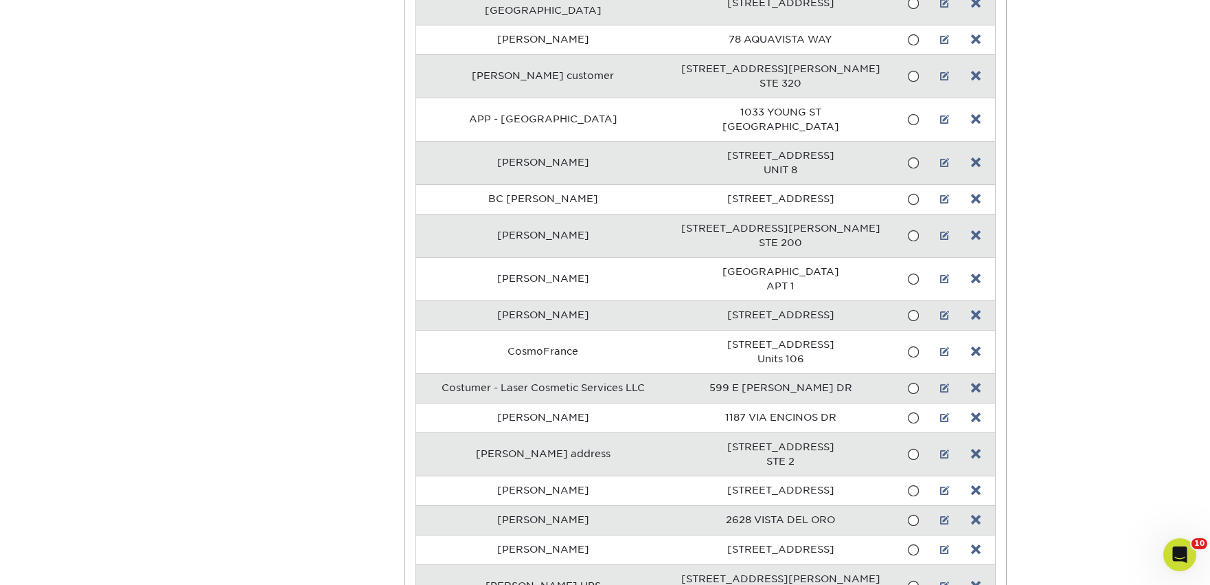
scroll to position [361, 0]
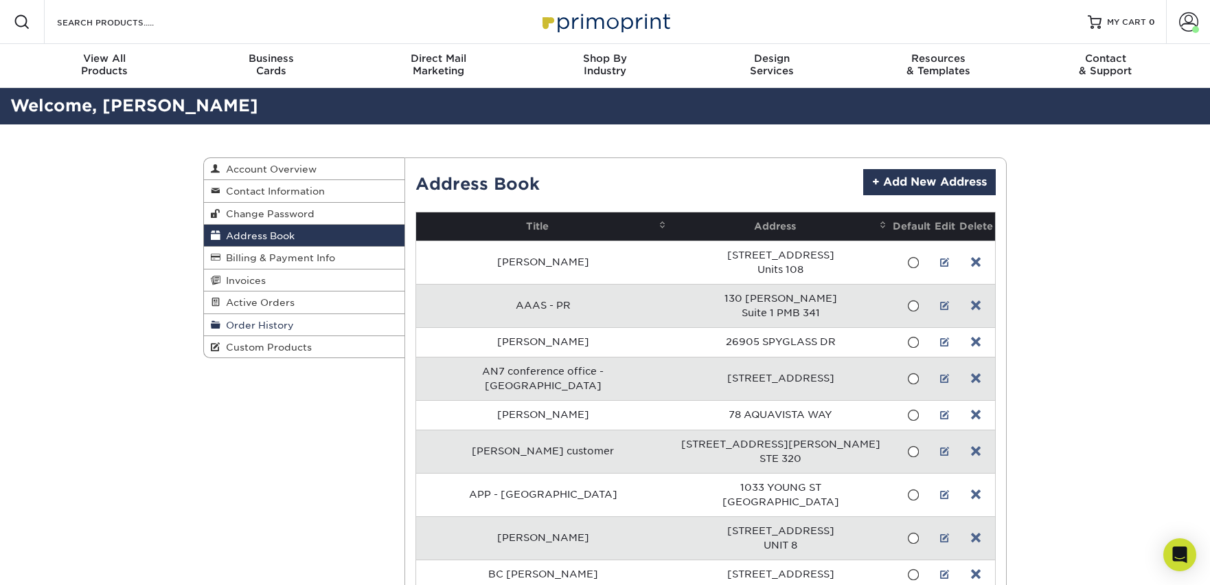
click at [278, 327] on span "Order History" at bounding box center [258, 324] width 74 height 11
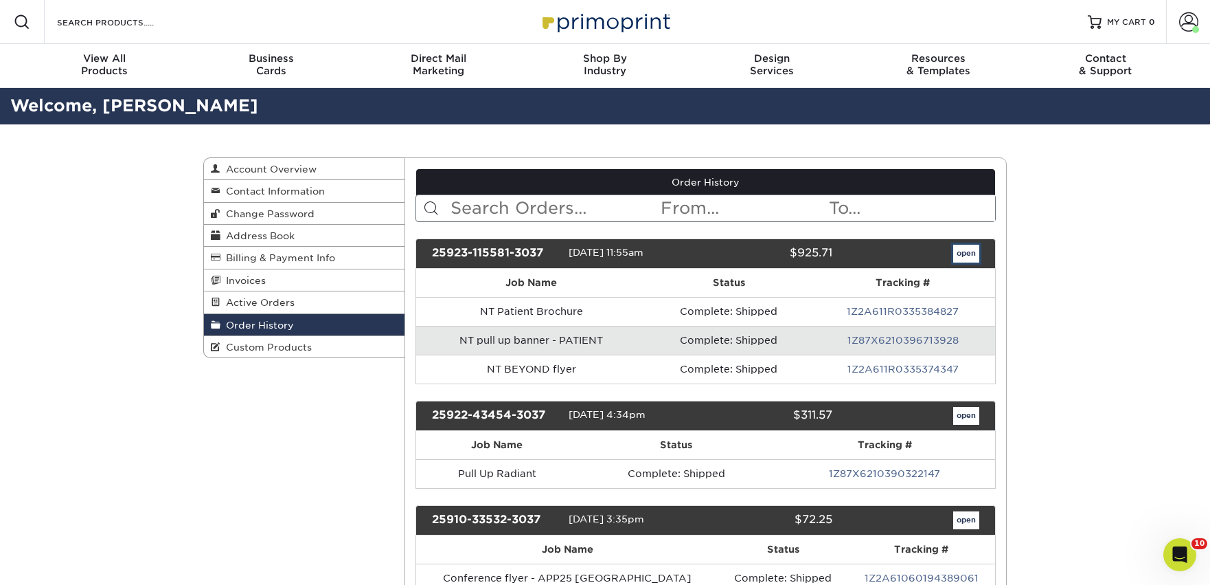
click at [960, 256] on link "open" at bounding box center [967, 254] width 26 height 18
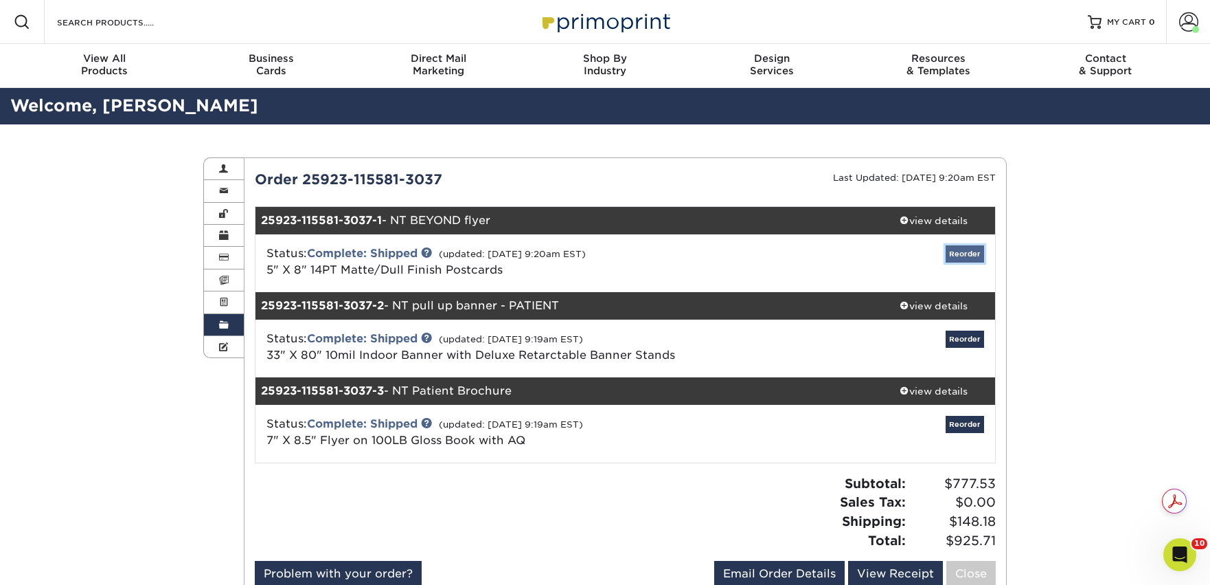
click at [968, 251] on link "Reorder" at bounding box center [965, 253] width 38 height 17
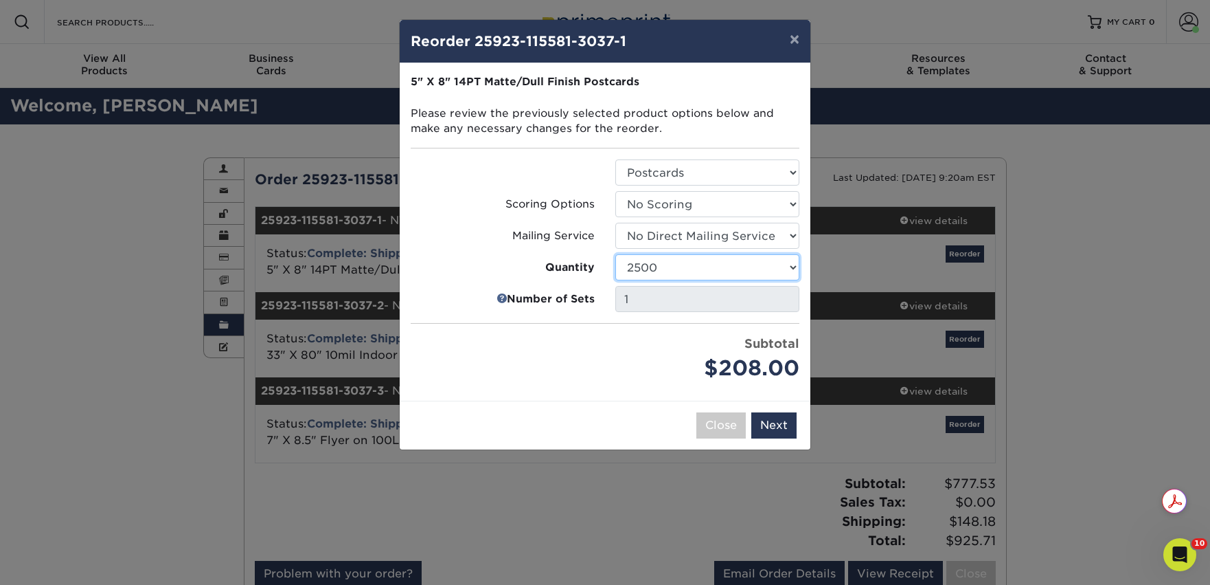
click at [717, 264] on select "100 250 500 1000 2500 5000 10000 15000 20000 25000 30000 35000 40000 45000 5000…" at bounding box center [708, 267] width 184 height 26
select select "6237a36b-b046-4ef6-8fed-6cb9c22a5ece"
click at [616, 254] on select "100 250 500 1000 2500 5000 10000 15000 20000 25000 30000 35000 40000 45000 5000…" at bounding box center [708, 267] width 184 height 26
click at [771, 429] on button "Next" at bounding box center [774, 425] width 45 height 26
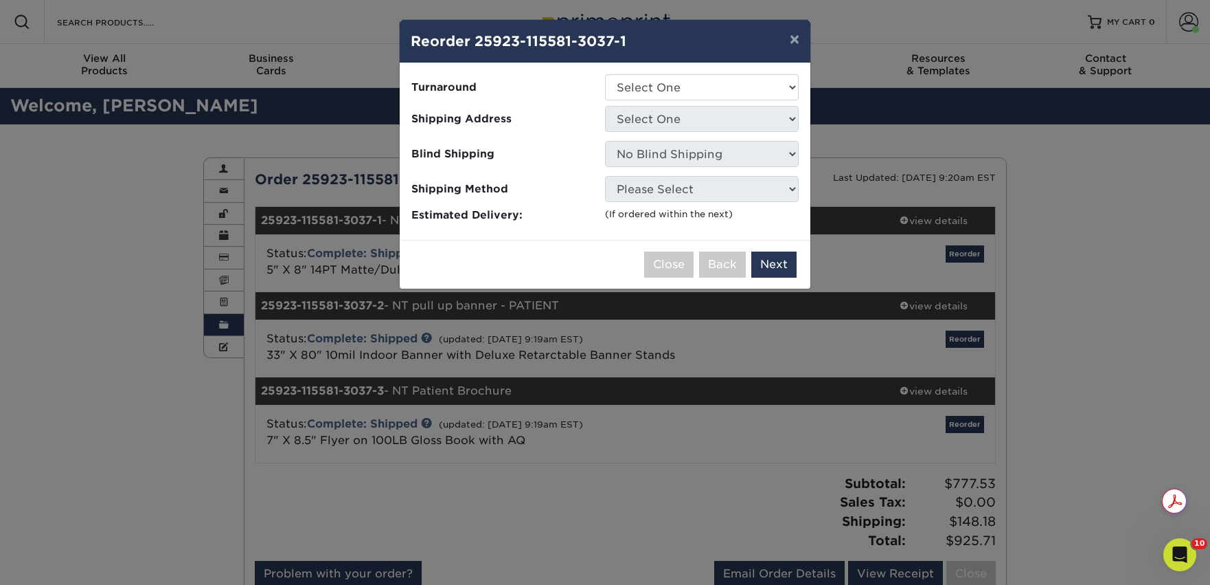
click at [730, 74] on div "Please select all options to continue. Only quantities that can be shipped to t…" at bounding box center [605, 151] width 411 height 177
click at [724, 82] on select "Select One 2-4 Business Days 2 Day Next Business Day" at bounding box center [702, 87] width 194 height 26
select select "328dd37e-8fe7-4227-833a-46dd6766e98e"
click at [605, 74] on select "Select One 2-4 Business Days 2 Day Next Business Day" at bounding box center [702, 87] width 194 height 26
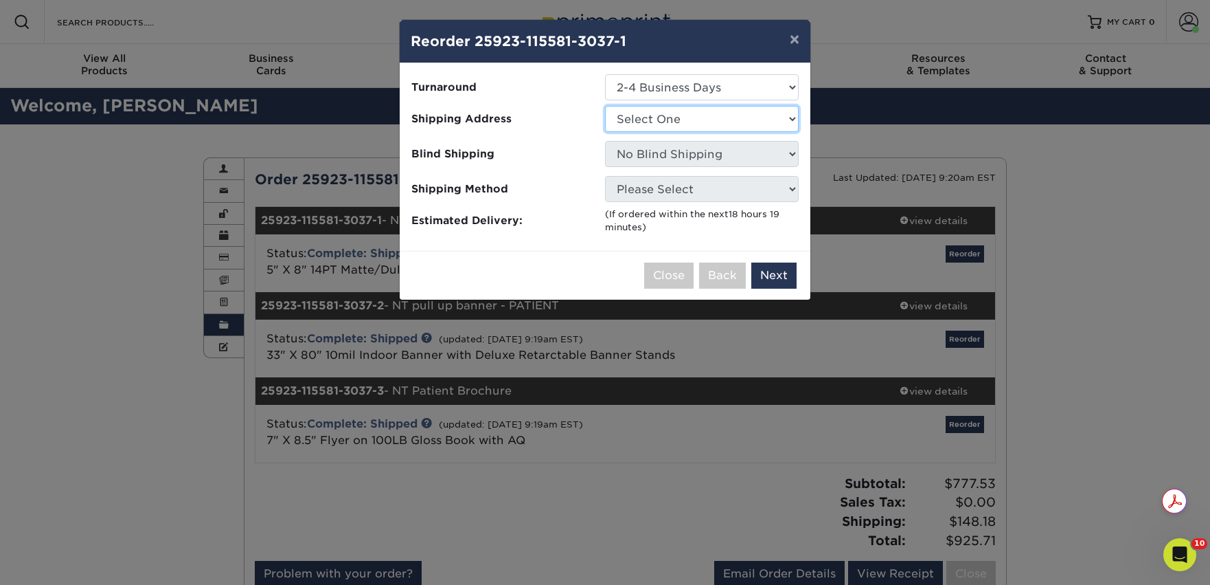
click at [674, 122] on select "Select One AAAS - PR Alison Mims AN7 conference office - TX Anne McLean Anu Ver…" at bounding box center [702, 119] width 194 height 26
select select "286712"
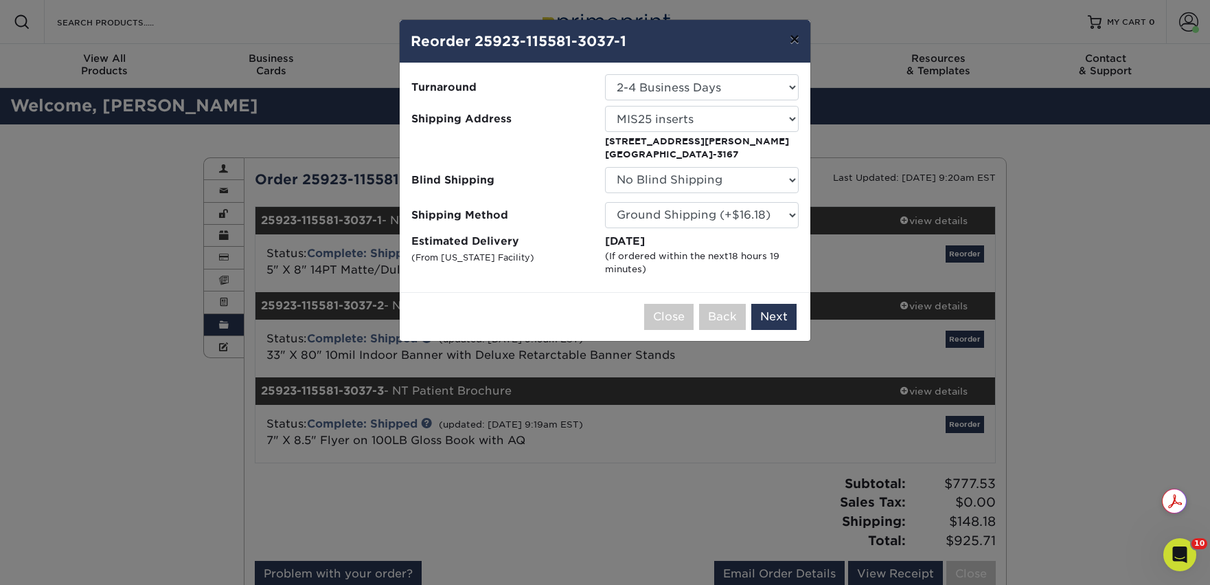
click at [793, 42] on button "×" at bounding box center [795, 39] width 32 height 38
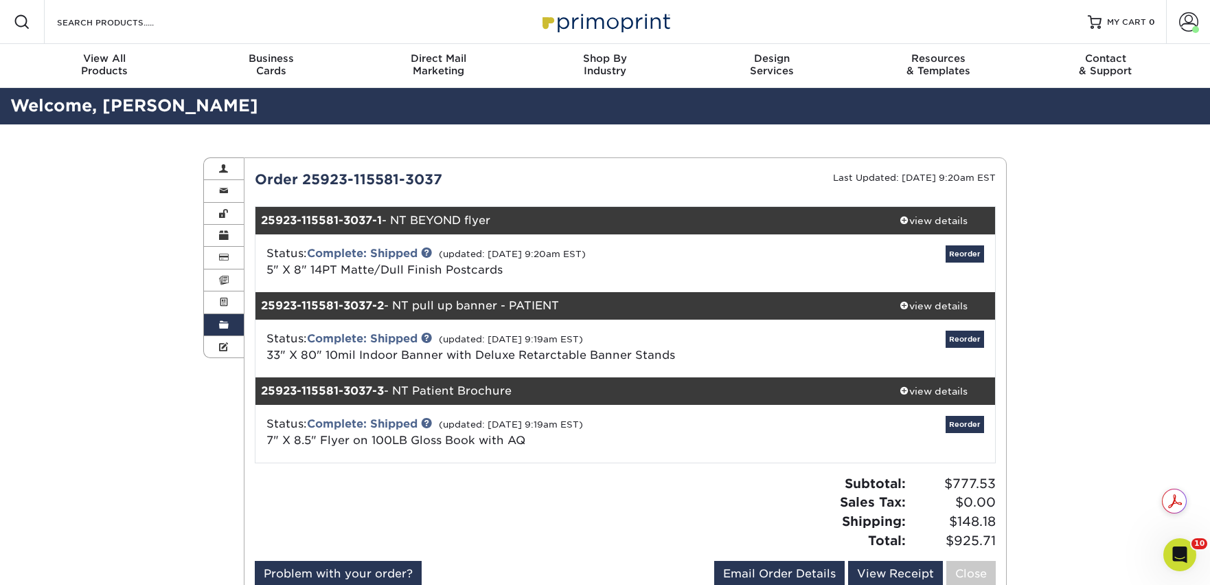
click at [223, 330] on span at bounding box center [224, 324] width 10 height 11
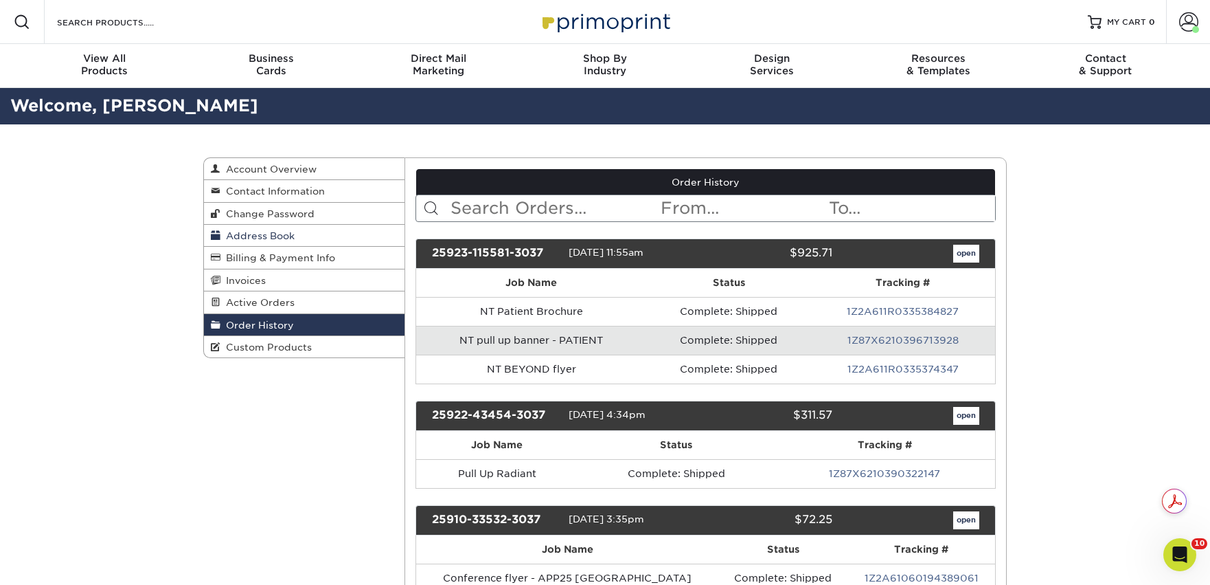
click at [259, 239] on span "Address Book" at bounding box center [258, 235] width 74 height 11
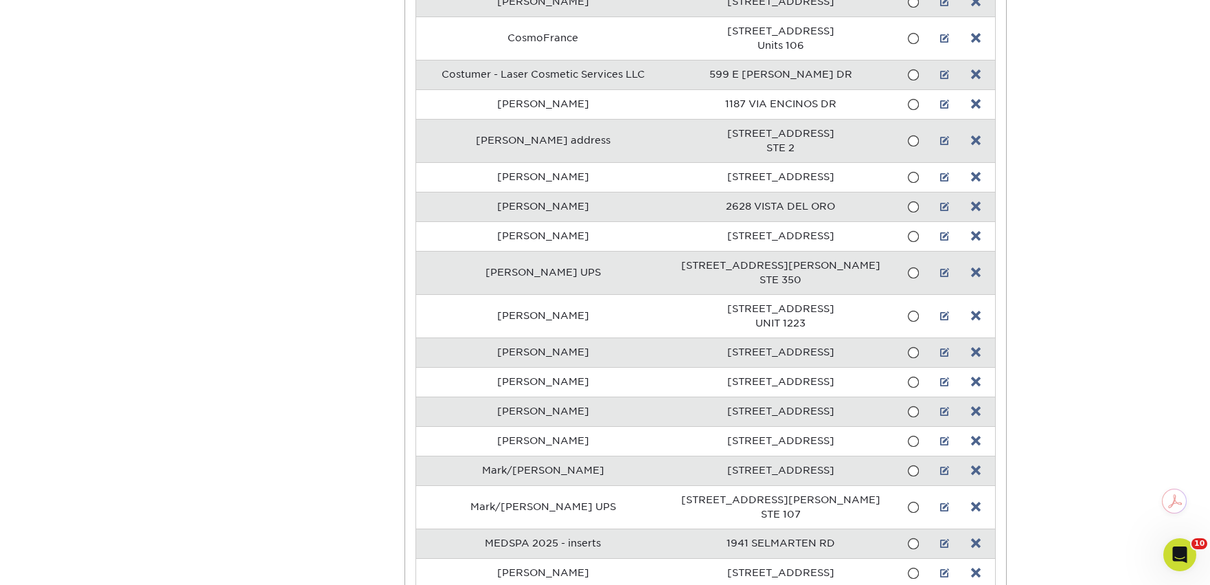
scroll to position [822, 0]
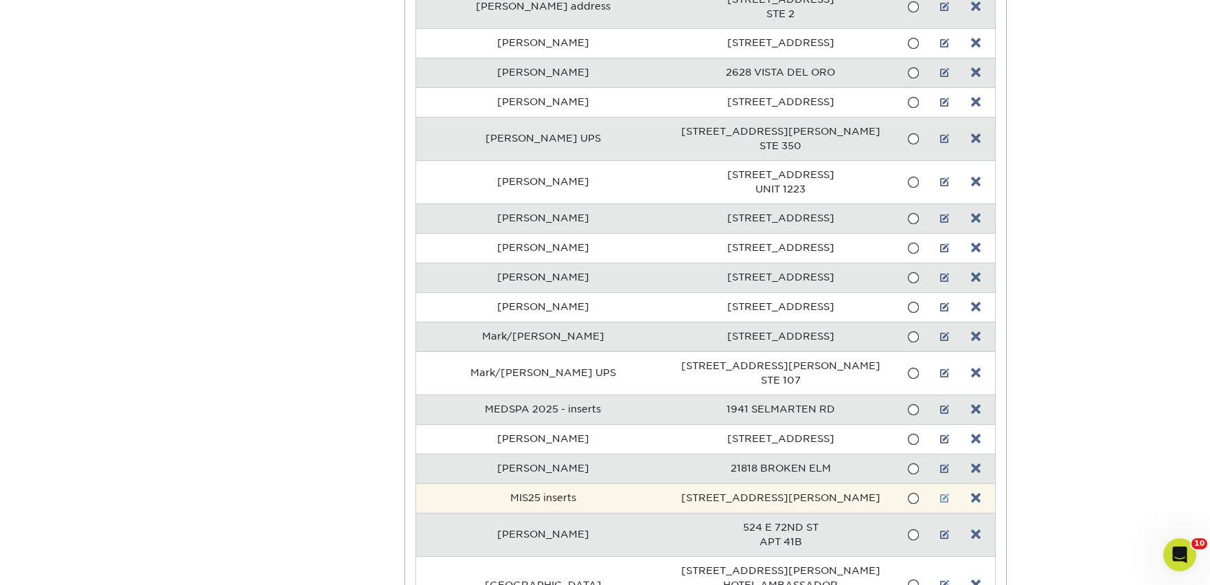
click at [940, 493] on link at bounding box center [945, 498] width 10 height 11
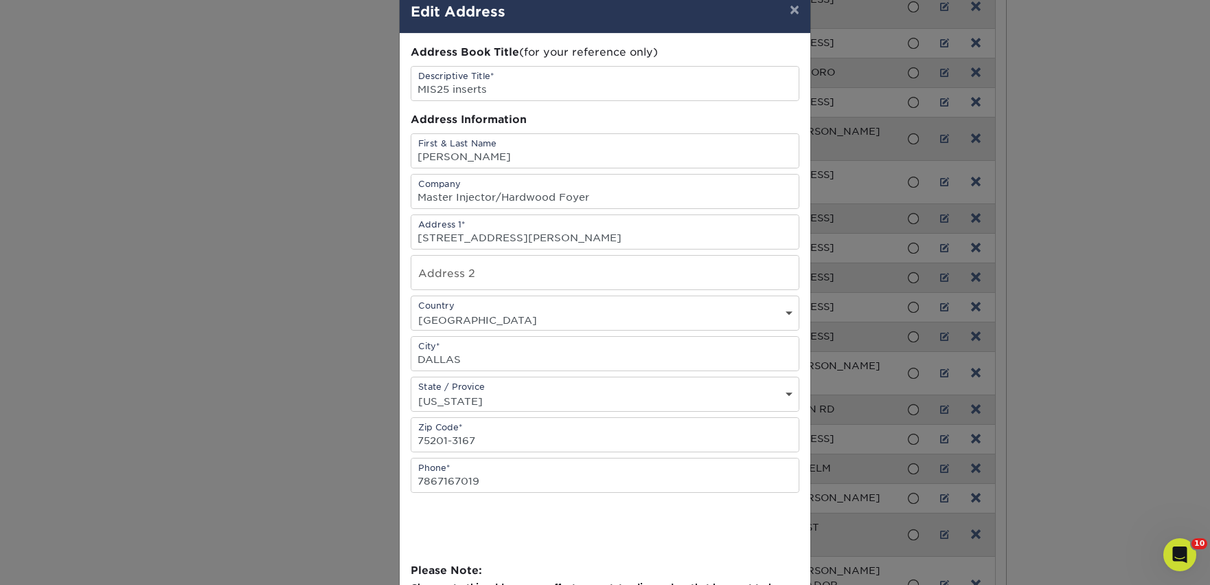
scroll to position [0, 0]
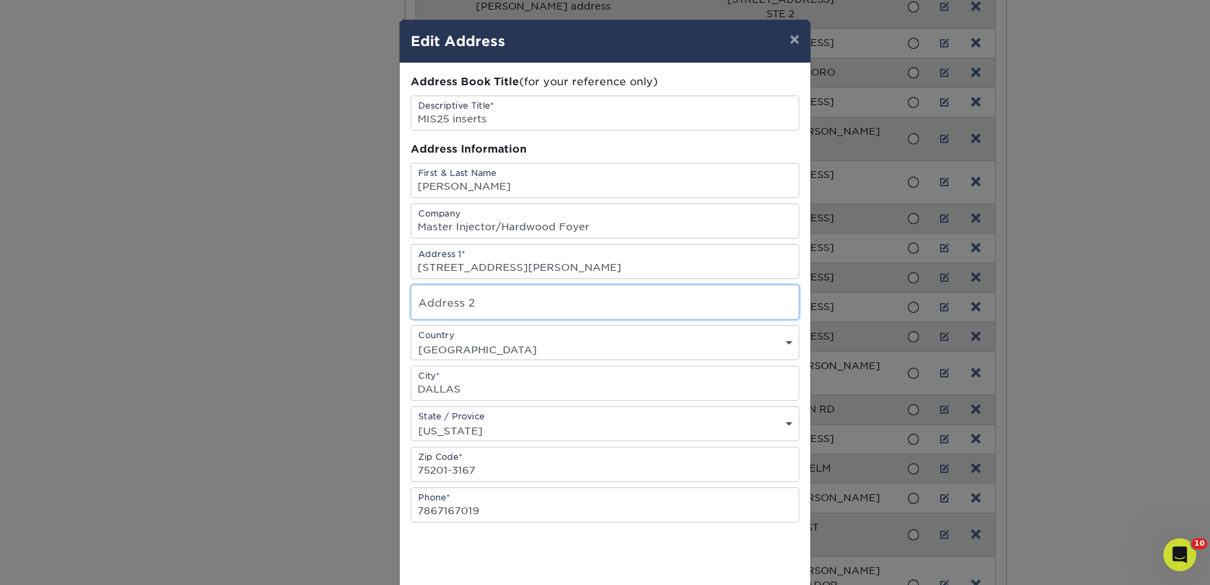
click at [501, 309] on input "text" at bounding box center [604, 302] width 387 height 34
paste input "[PERSON_NAME] – [GEOGRAPHIC_DATA]"
click at [490, 307] on input "[PERSON_NAME] – [GEOGRAPHIC_DATA]" at bounding box center [604, 302] width 387 height 34
click at [517, 309] on input "JW Marriott Dallas Arts District" at bounding box center [604, 302] width 387 height 34
type input "JW Marriott Dallas Arts District"
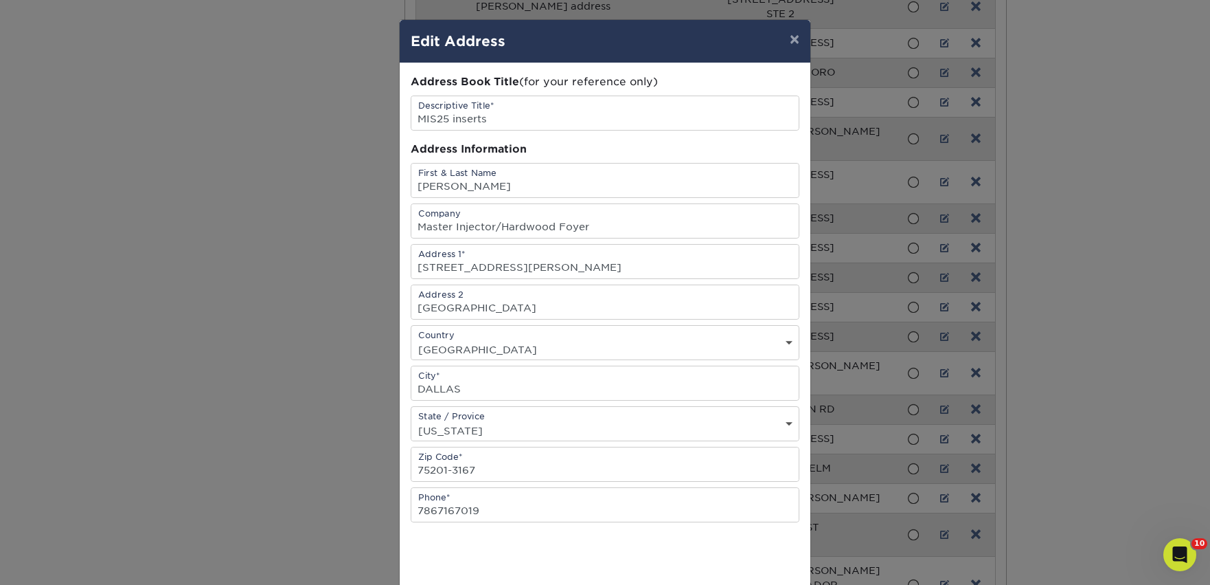
click at [310, 390] on div "× Edit Address Address Book Title (for your reference only) Descriptive Title* …" at bounding box center [605, 292] width 1210 height 585
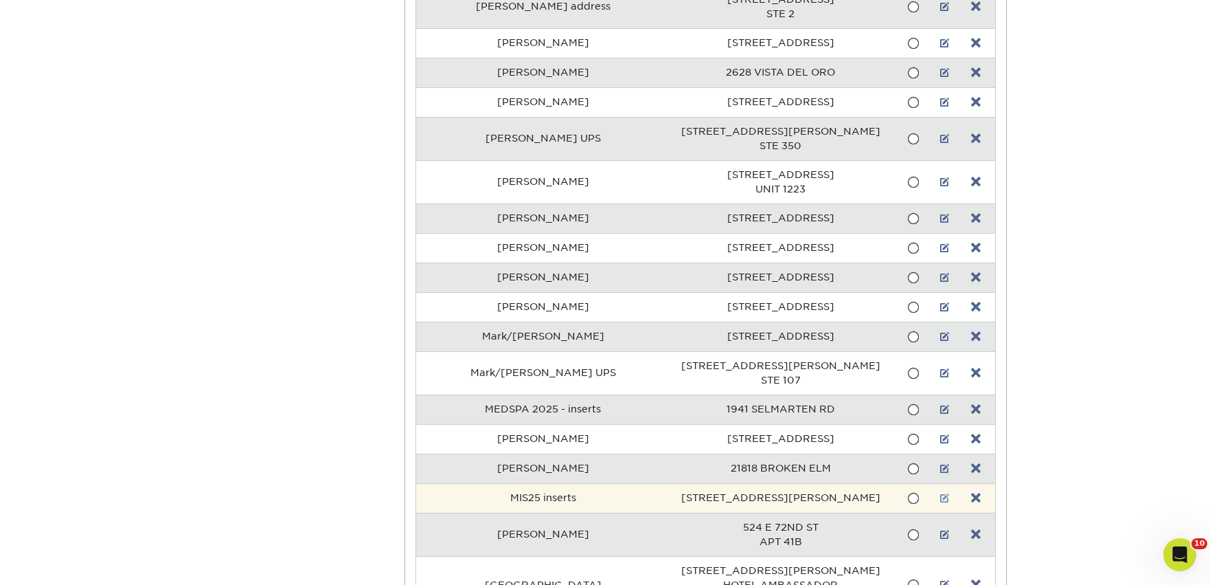
click at [940, 493] on link at bounding box center [945, 498] width 10 height 11
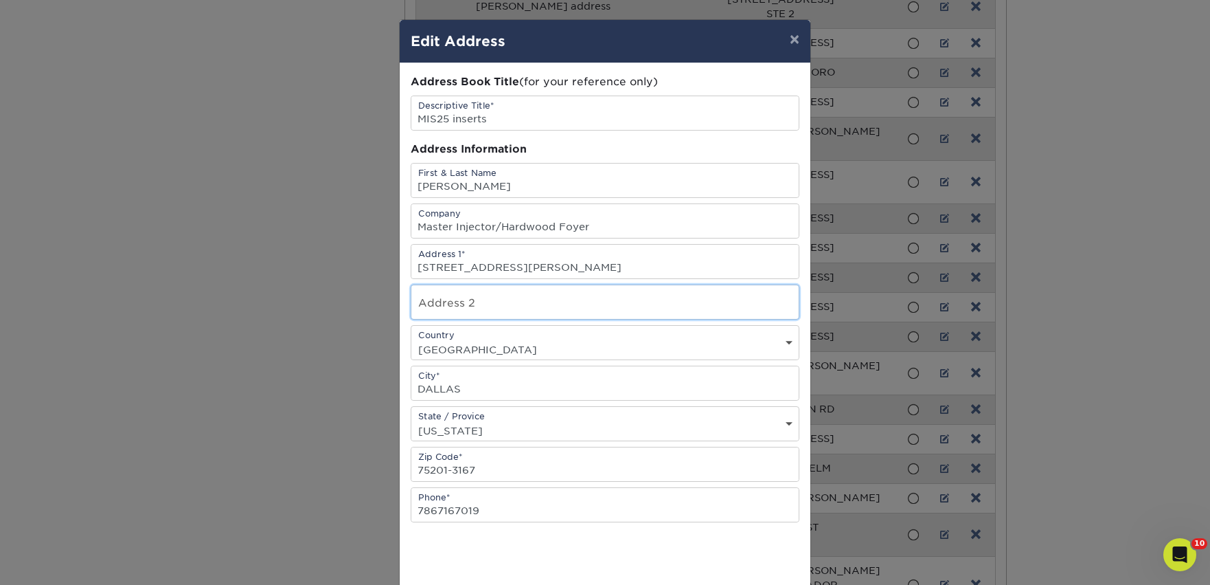
click at [464, 313] on input "text" at bounding box center [604, 302] width 387 height 34
paste input "[PERSON_NAME] – [GEOGRAPHIC_DATA]"
click at [495, 307] on input "[PERSON_NAME] – [GEOGRAPHIC_DATA]" at bounding box center [604, 302] width 387 height 34
type input "JW Marriott Dallas Arts District"
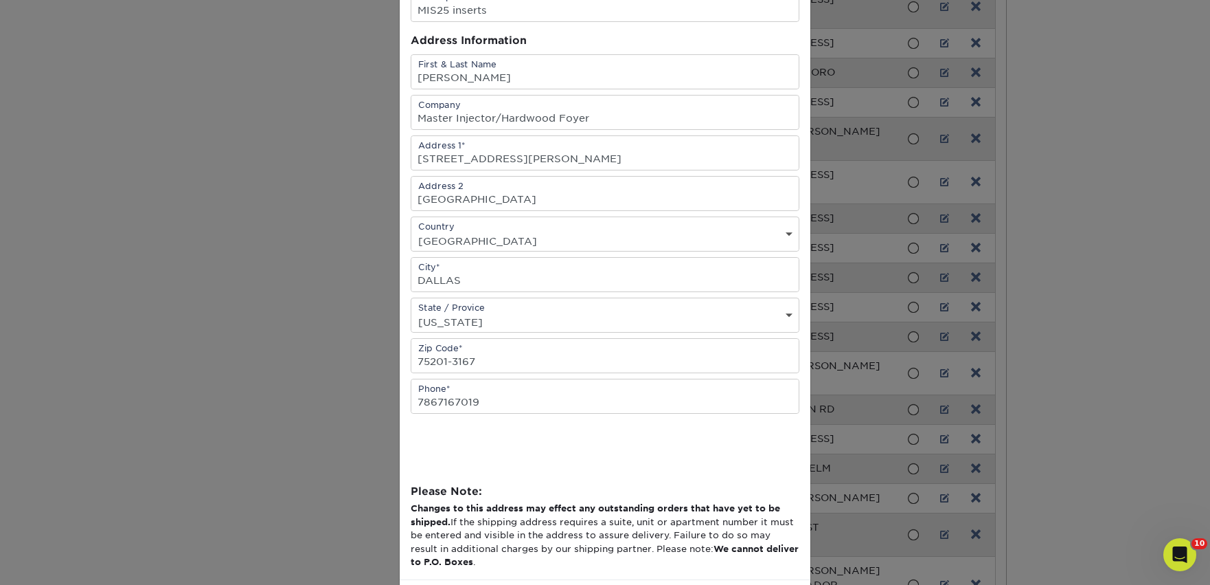
scroll to position [172, 0]
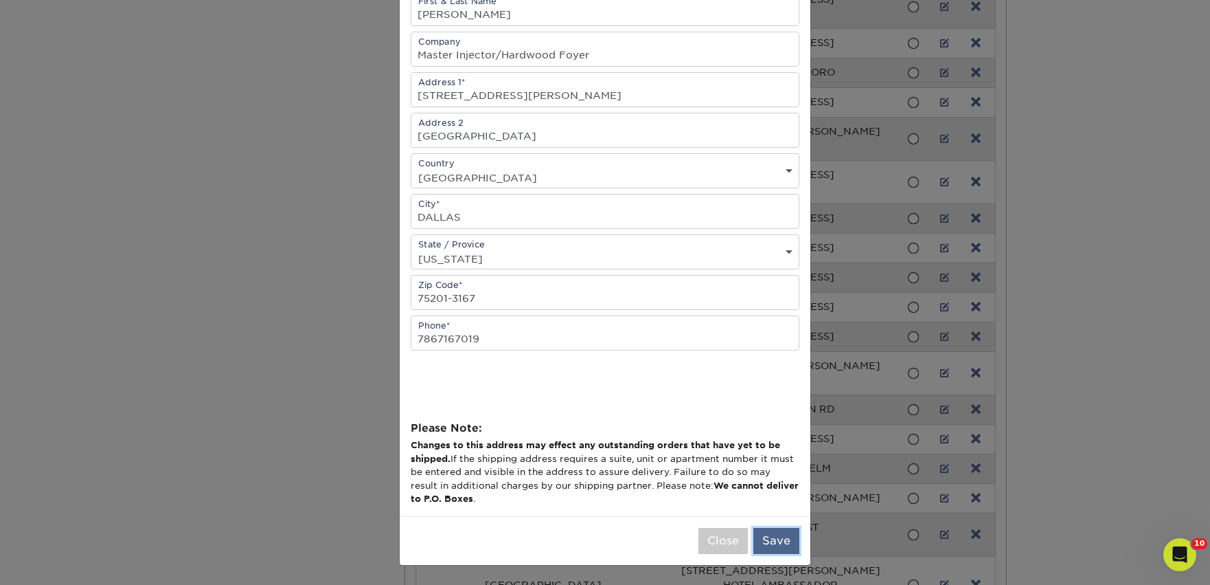
click at [782, 542] on button "Save" at bounding box center [777, 541] width 46 height 26
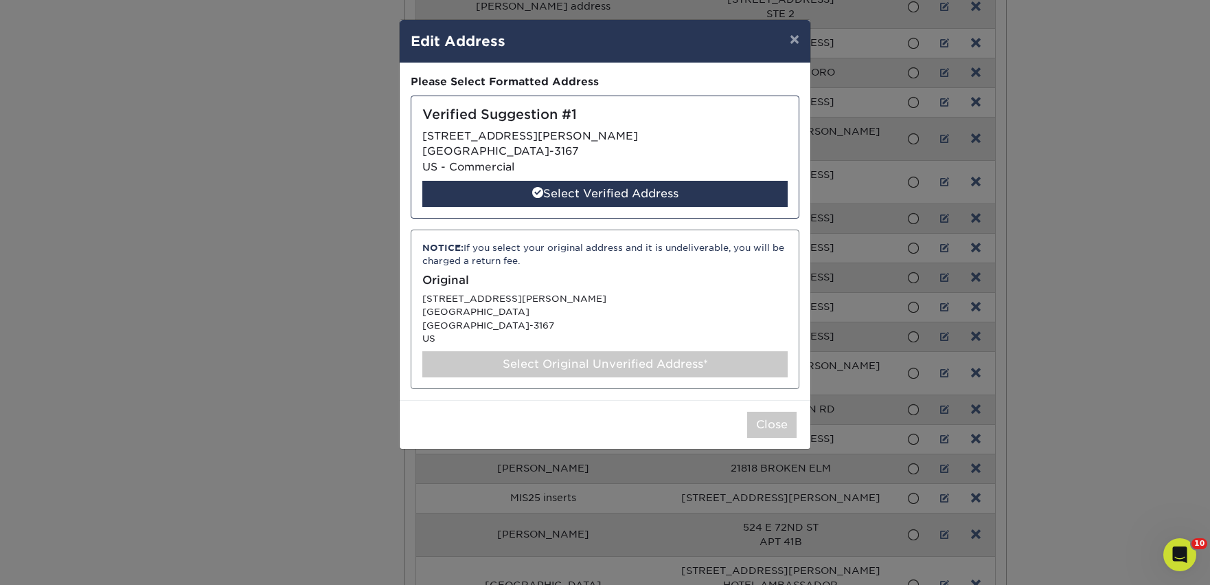
click at [706, 361] on div "Select Original Unverified Address*" at bounding box center [604, 364] width 365 height 26
